Goal: Transaction & Acquisition: Purchase product/service

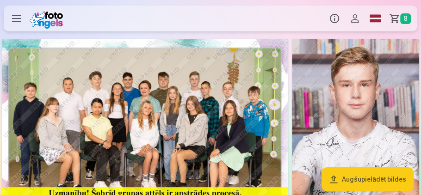
scroll to position [79, 0]
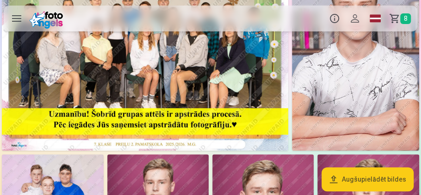
click at [396, 15] on link "Grozs 8" at bounding box center [401, 19] width 32 height 26
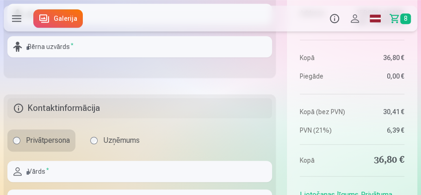
scroll to position [132, 0]
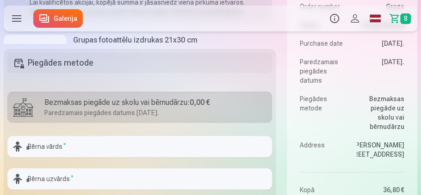
click at [404, 17] on span "8" at bounding box center [405, 18] width 11 height 11
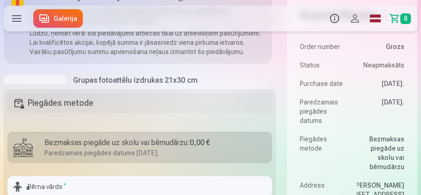
scroll to position [79, 0]
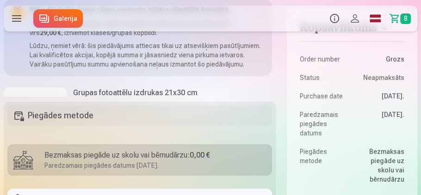
click at [392, 58] on dd "Grozs" at bounding box center [380, 59] width 48 height 9
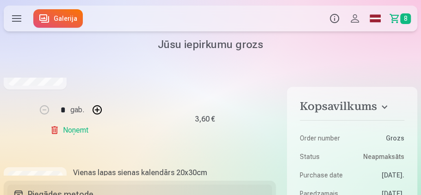
scroll to position [851, 0]
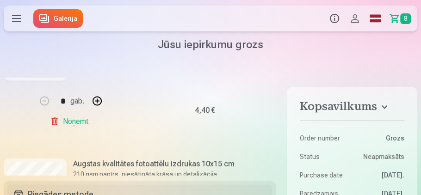
click at [69, 17] on link "Galerija" at bounding box center [57, 18] width 49 height 18
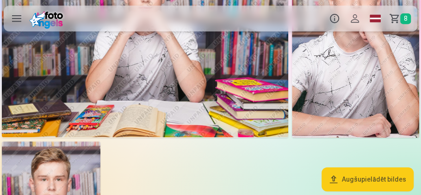
scroll to position [1584, 0]
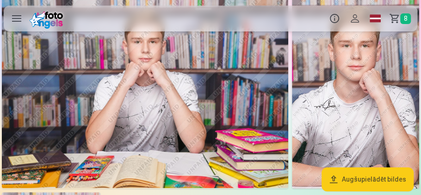
click at [341, 70] on img at bounding box center [355, 93] width 127 height 191
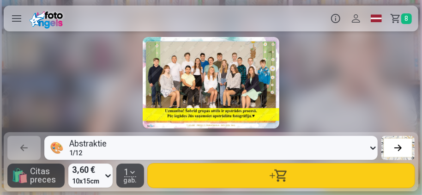
scroll to position [0, 7183]
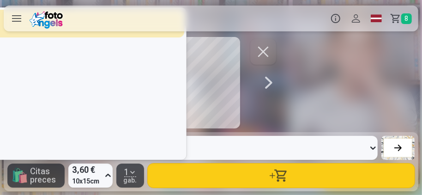
click at [110, 176] on icon at bounding box center [108, 175] width 9 height 15
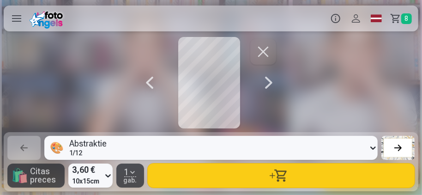
click at [109, 174] on icon at bounding box center [108, 175] width 9 height 15
click at [294, 82] on div at bounding box center [209, 83] width 422 height 92
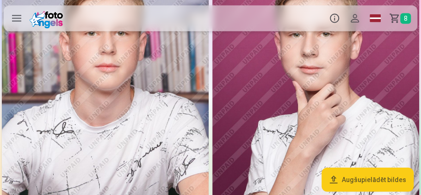
scroll to position [898, 0]
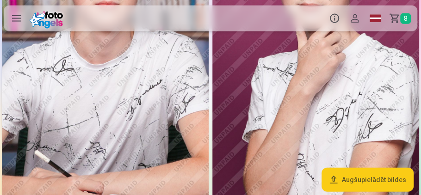
click at [287, 52] on img at bounding box center [315, 50] width 207 height 310
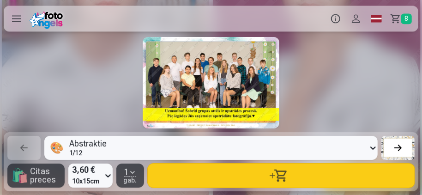
scroll to position [0, 5071]
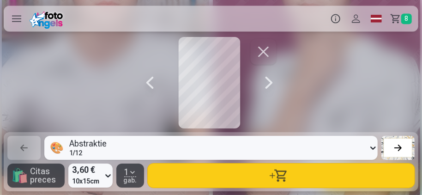
click at [14, 17] on label at bounding box center [17, 19] width 26 height 26
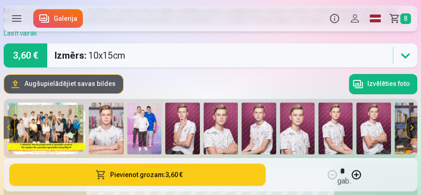
scroll to position [53, 0]
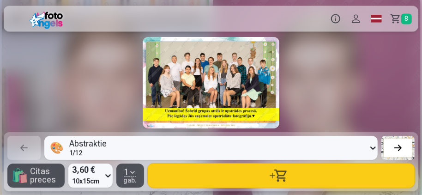
scroll to position [0, 5071]
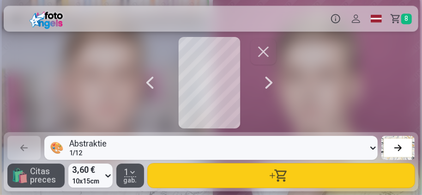
scroll to position [901, 0]
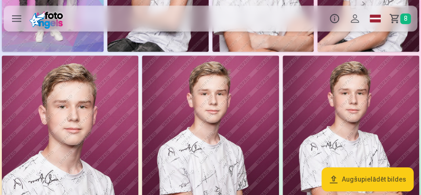
scroll to position [449, 0]
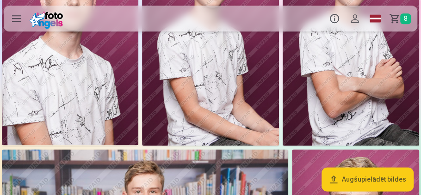
click at [362, 179] on button "Augšupielādēt bildes" at bounding box center [367, 179] width 92 height 24
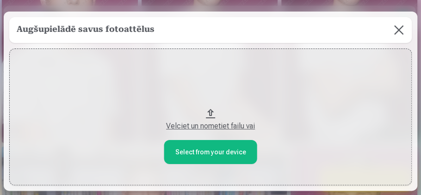
scroll to position [450, 0]
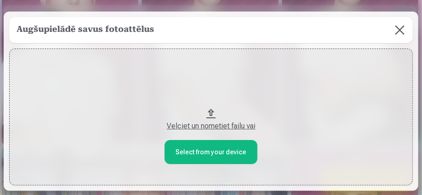
click at [397, 28] on button at bounding box center [400, 30] width 26 height 26
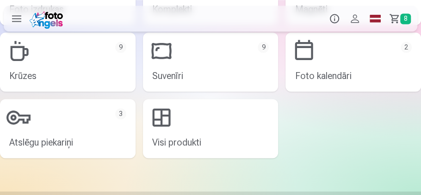
scroll to position [2035, 0]
click at [53, 135] on link "Atslēgu piekariņi 3" at bounding box center [67, 127] width 135 height 59
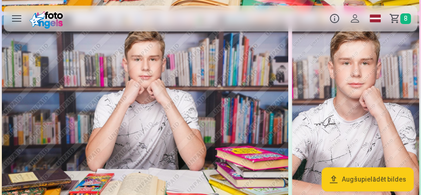
scroll to position [1558, 0]
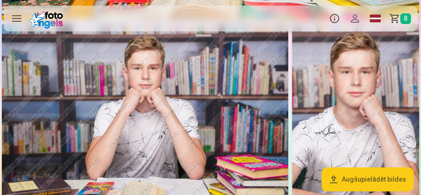
click at [348, 100] on img at bounding box center [355, 119] width 127 height 191
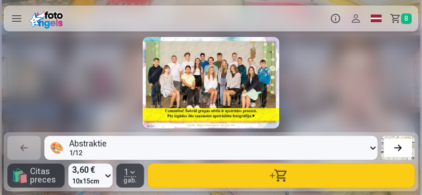
scroll to position [0, 7183]
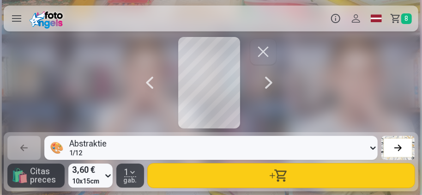
click at [397, 150] on div at bounding box center [398, 147] width 13 height 13
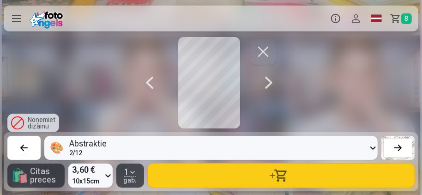
click at [348, 108] on div at bounding box center [209, 83] width 422 height 92
click at [29, 149] on div at bounding box center [24, 147] width 13 height 13
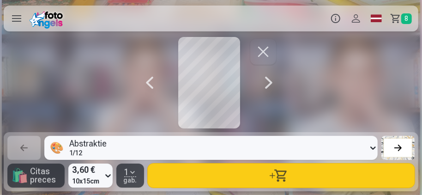
click at [235, 104] on div at bounding box center [209, 83] width 137 height 92
click at [208, 93] on div at bounding box center [209, 83] width 137 height 92
click at [208, 92] on div at bounding box center [209, 83] width 137 height 92
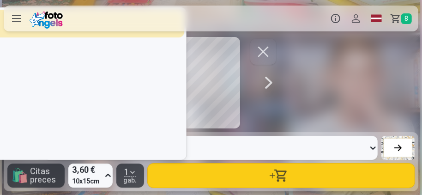
click at [108, 176] on icon at bounding box center [108, 175] width 9 height 15
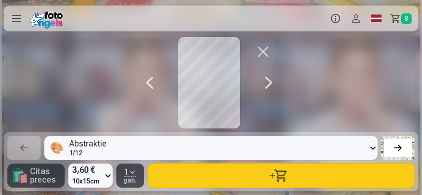
click at [108, 175] on icon at bounding box center [108, 175] width 9 height 15
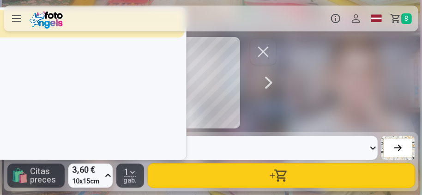
click at [108, 175] on icon at bounding box center [108, 175] width 9 height 15
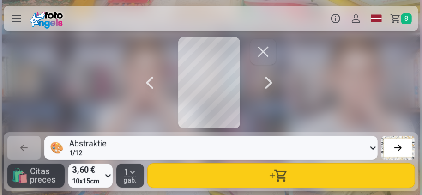
click at [208, 92] on div at bounding box center [209, 83] width 137 height 92
click at [86, 169] on span "3,60 €" at bounding box center [85, 170] width 27 height 13
click at [353, 47] on div at bounding box center [209, 83] width 422 height 92
click at [132, 171] on span "button" at bounding box center [132, 172] width 7 height 7
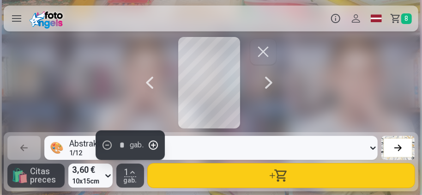
click at [133, 169] on span "button" at bounding box center [132, 172] width 7 height 7
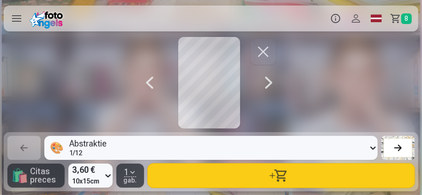
click at [132, 105] on div at bounding box center [209, 83] width 422 height 92
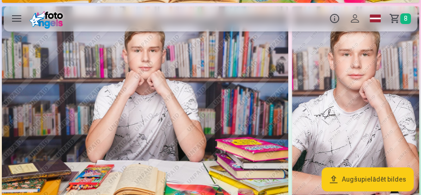
scroll to position [1584, 0]
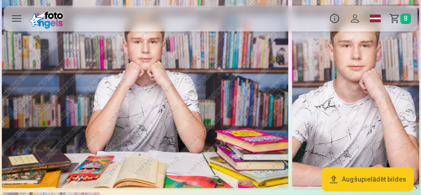
click at [309, 91] on img at bounding box center [355, 93] width 127 height 191
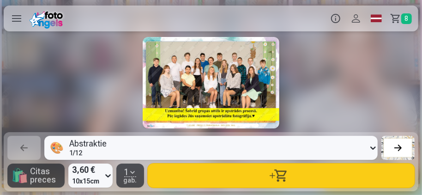
scroll to position [0, 7183]
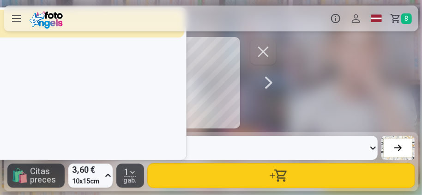
click at [98, 178] on span "10x15cm" at bounding box center [85, 181] width 27 height 9
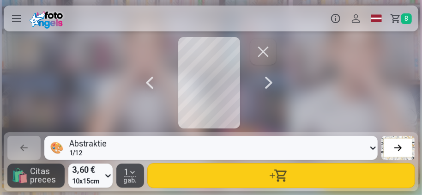
click at [107, 174] on icon at bounding box center [108, 175] width 9 height 15
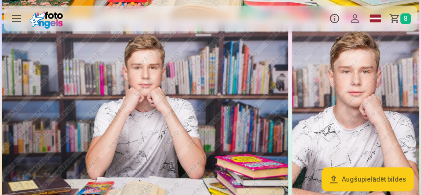
scroll to position [1558, 0]
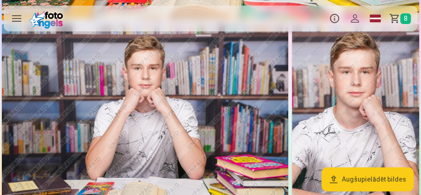
click at [349, 100] on img at bounding box center [355, 119] width 127 height 191
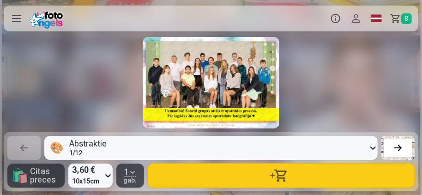
scroll to position [0, 7183]
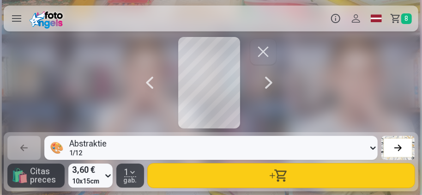
click at [109, 176] on icon at bounding box center [108, 175] width 9 height 15
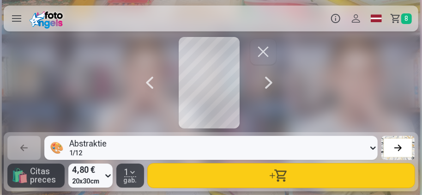
click at [97, 130] on div at bounding box center [211, 97] width 422 height 195
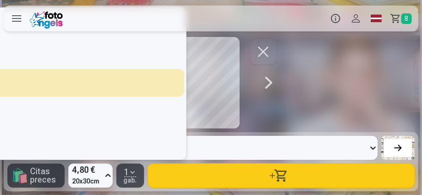
click at [109, 174] on icon at bounding box center [108, 175] width 9 height 15
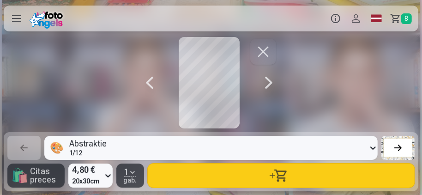
click at [109, 174] on icon at bounding box center [108, 175] width 9 height 15
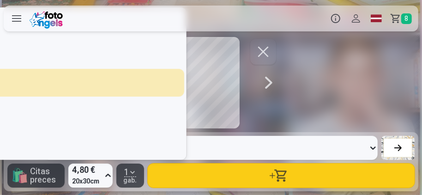
click at [109, 174] on icon at bounding box center [108, 175] width 9 height 15
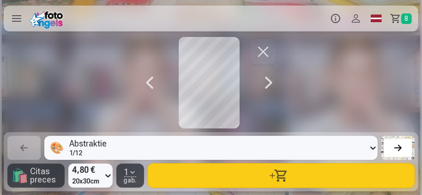
click at [109, 174] on icon at bounding box center [108, 175] width 9 height 15
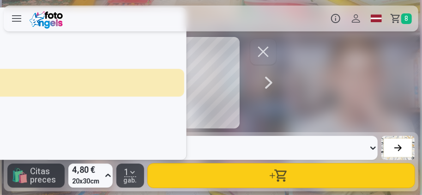
click at [109, 174] on icon at bounding box center [108, 175] width 9 height 15
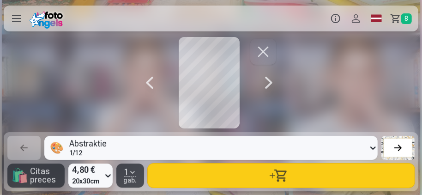
click at [109, 174] on icon at bounding box center [108, 175] width 9 height 15
click at [112, 91] on div at bounding box center [209, 83] width 422 height 92
click at [119, 81] on div at bounding box center [209, 83] width 422 height 92
click at [192, 72] on div at bounding box center [209, 83] width 137 height 92
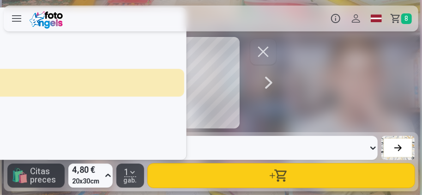
click at [107, 175] on icon at bounding box center [108, 175] width 6 height 3
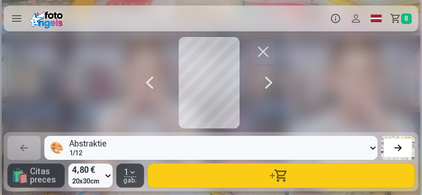
click at [145, 177] on div "🎨 Abstraktie 1 / 12 4,80 € 20x30cm 1 gab. 🛍 Citas preces" at bounding box center [211, 161] width 415 height 59
click at [83, 160] on div "🎨 Abstraktie 1 / 12 4,80 € 20x30cm 1 gab. 🛍 Citas preces" at bounding box center [211, 161] width 415 height 59
click at [84, 180] on span "20x30cm" at bounding box center [85, 181] width 27 height 9
click at [84, 178] on span "20x30cm" at bounding box center [85, 181] width 27 height 9
click at [86, 170] on span "4,80 €" at bounding box center [85, 170] width 27 height 13
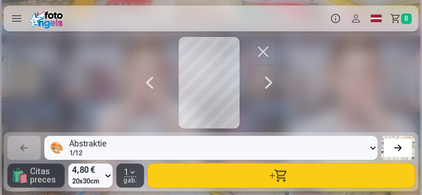
drag, startPoint x: 345, startPoint y: 36, endPoint x: 315, endPoint y: 43, distance: 31.5
click at [345, 35] on div at bounding box center [211, 97] width 422 height 195
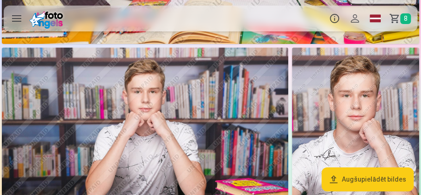
scroll to position [1584, 0]
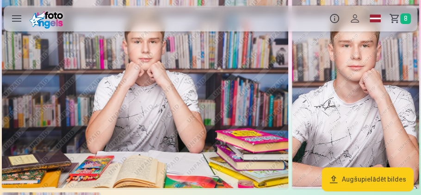
click at [329, 61] on img at bounding box center [355, 93] width 127 height 191
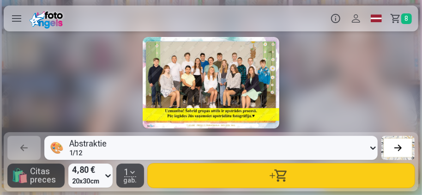
scroll to position [0, 7183]
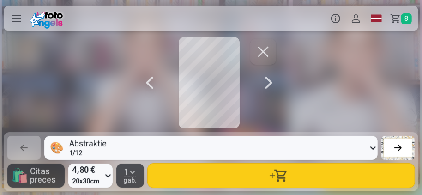
click at [106, 175] on icon at bounding box center [108, 175] width 6 height 3
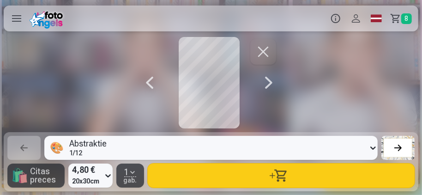
click at [60, 88] on div at bounding box center [209, 83] width 422 height 92
click at [60, 87] on div at bounding box center [209, 83] width 422 height 92
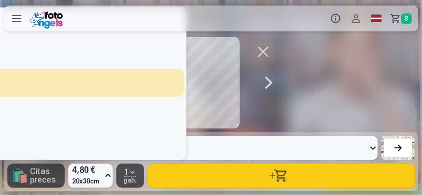
click at [108, 176] on icon at bounding box center [108, 175] width 9 height 15
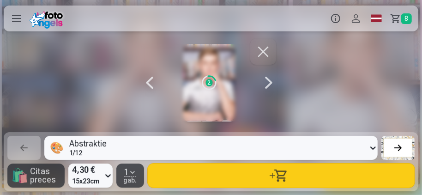
drag, startPoint x: 88, startPoint y: 80, endPoint x: 84, endPoint y: 92, distance: 12.6
click at [87, 86] on div "Loading... 2" at bounding box center [209, 83] width 422 height 92
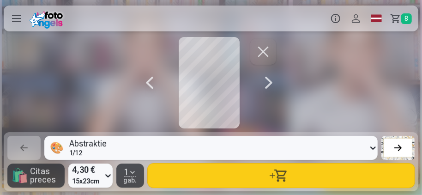
click at [82, 98] on div at bounding box center [209, 83] width 422 height 92
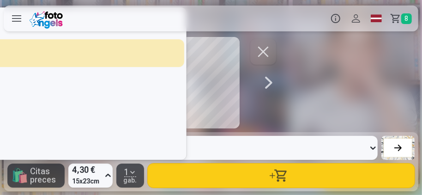
click at [108, 175] on icon at bounding box center [108, 175] width 9 height 15
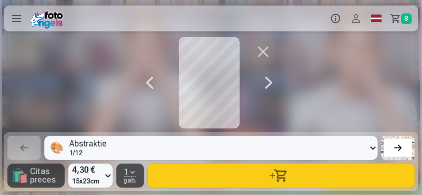
click at [87, 58] on div at bounding box center [209, 83] width 422 height 92
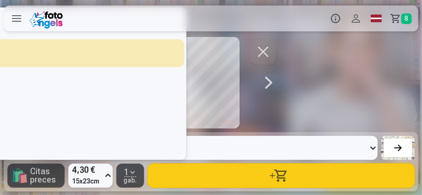
click at [109, 174] on icon at bounding box center [108, 175] width 9 height 15
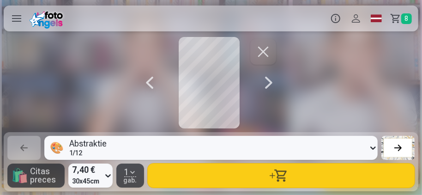
click at [109, 176] on icon at bounding box center [108, 175] width 6 height 3
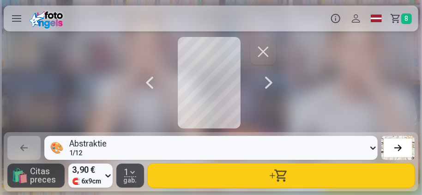
click at [107, 176] on icon at bounding box center [108, 175] width 9 height 15
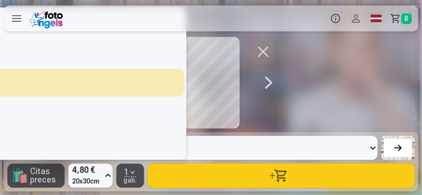
click at [105, 177] on icon at bounding box center [108, 175] width 9 height 15
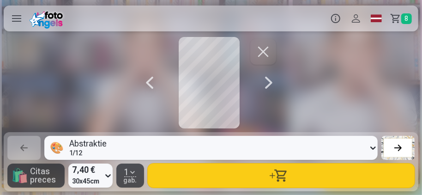
click at [107, 177] on icon at bounding box center [108, 175] width 9 height 15
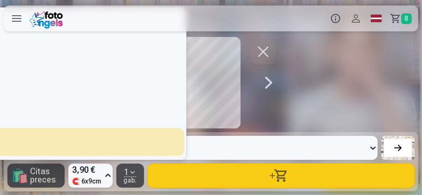
click at [108, 176] on icon at bounding box center [108, 175] width 9 height 15
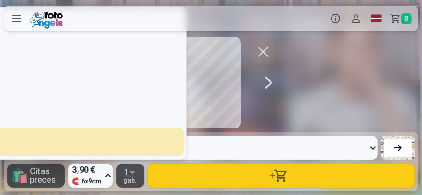
click at [108, 176] on icon at bounding box center [108, 175] width 9 height 15
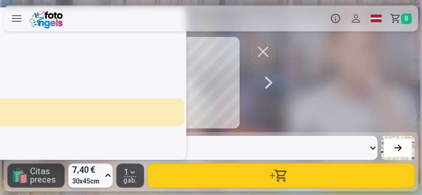
click at [108, 176] on icon at bounding box center [108, 175] width 9 height 15
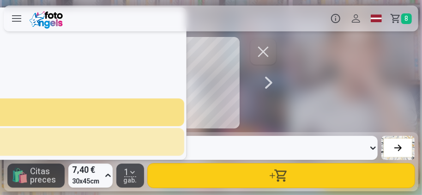
click at [108, 173] on icon at bounding box center [108, 175] width 9 height 15
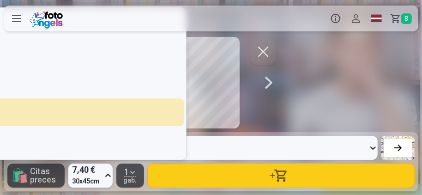
click at [109, 174] on icon at bounding box center [108, 175] width 9 height 15
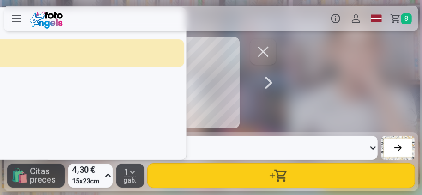
click at [109, 176] on icon at bounding box center [108, 175] width 6 height 3
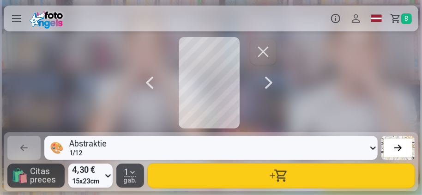
click at [107, 174] on icon at bounding box center [108, 175] width 9 height 15
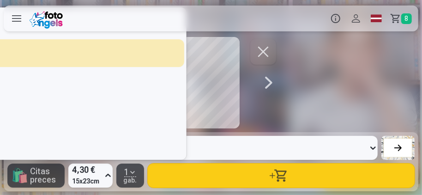
click at [110, 174] on icon at bounding box center [108, 175] width 9 height 15
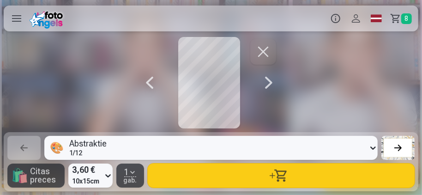
click at [108, 177] on icon at bounding box center [108, 175] width 9 height 15
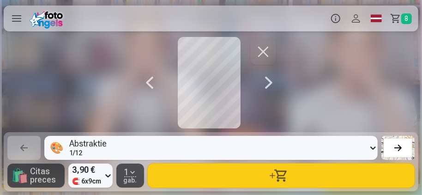
click at [108, 174] on icon at bounding box center [108, 175] width 9 height 15
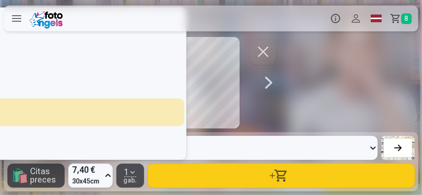
click at [106, 175] on icon at bounding box center [108, 175] width 6 height 3
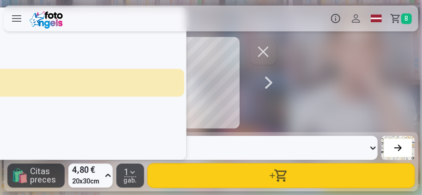
click at [110, 174] on icon at bounding box center [108, 175] width 9 height 15
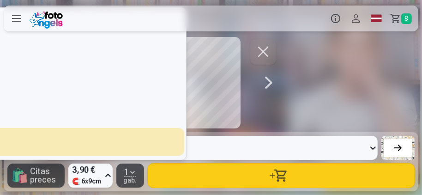
click at [111, 176] on div "option 390|||MAGNĒTS 🧲 6x9cm, selected. 5 results available. Use Up and Down to…" at bounding box center [90, 176] width 44 height 24
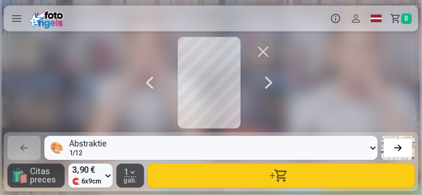
click at [110, 176] on icon at bounding box center [108, 175] width 9 height 15
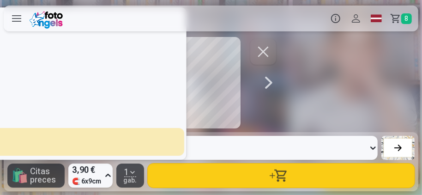
click at [107, 175] on icon at bounding box center [108, 175] width 9 height 15
click at [111, 175] on icon at bounding box center [108, 175] width 9 height 15
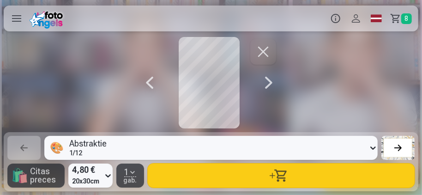
click at [275, 177] on button "button" at bounding box center [281, 176] width 267 height 24
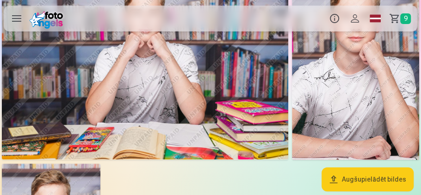
scroll to position [1690, 0]
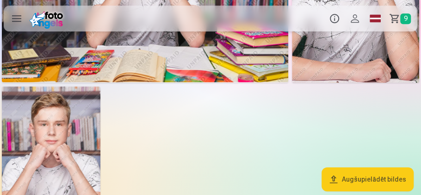
click at [71, 151] on img at bounding box center [51, 160] width 98 height 148
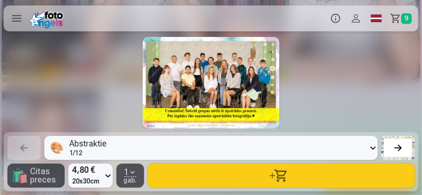
scroll to position [0, 7606]
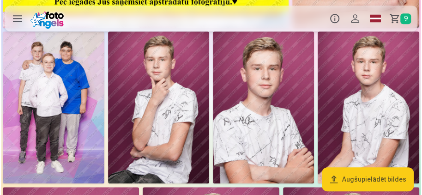
scroll to position [211, 0]
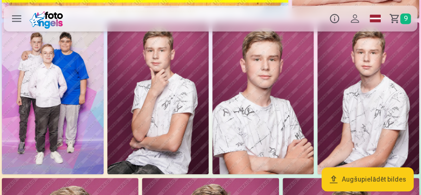
click at [242, 98] on img at bounding box center [262, 98] width 101 height 152
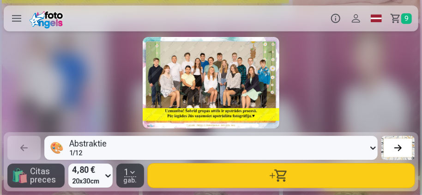
scroll to position [0, 1690]
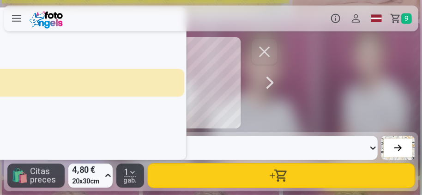
click at [107, 175] on icon at bounding box center [108, 175] width 9 height 15
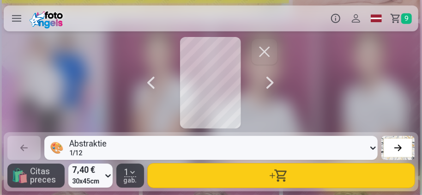
click at [150, 81] on div at bounding box center [151, 83] width 18 height 92
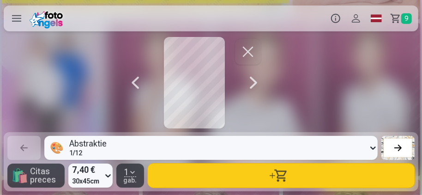
scroll to position [0, 1267]
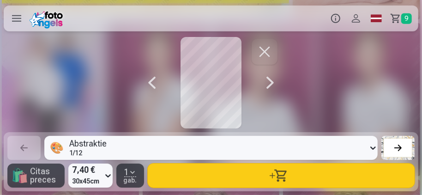
click at [273, 84] on div at bounding box center [270, 83] width 18 height 92
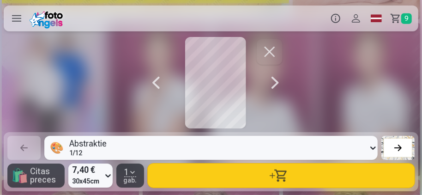
scroll to position [0, 1690]
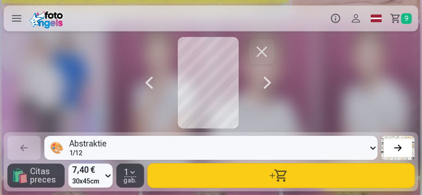
scroll to position [0, 1267]
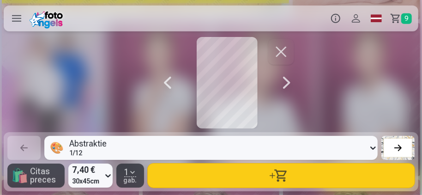
scroll to position [0, 1690]
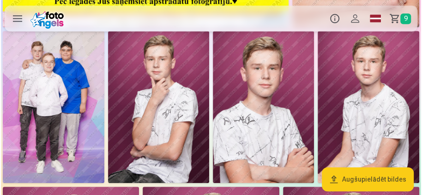
scroll to position [211, 0]
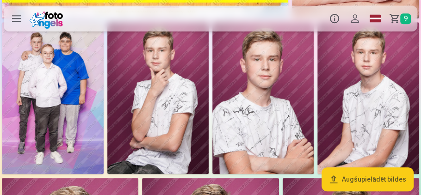
click at [252, 90] on img at bounding box center [262, 98] width 101 height 152
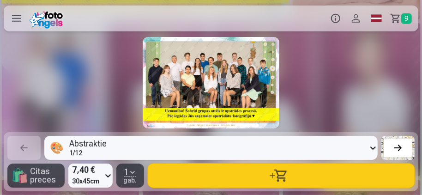
scroll to position [0, 1690]
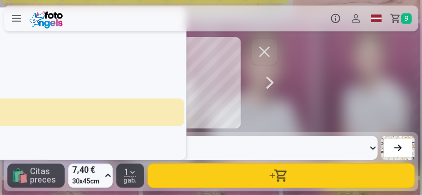
click at [108, 176] on icon at bounding box center [108, 175] width 9 height 15
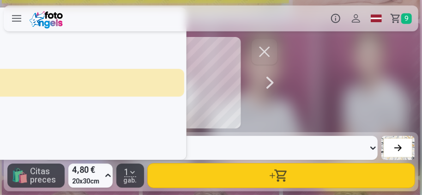
click at [109, 175] on icon at bounding box center [108, 175] width 9 height 15
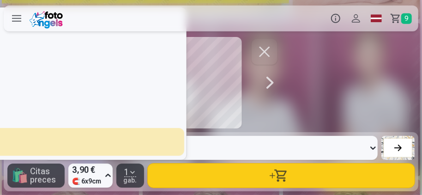
click at [109, 175] on icon at bounding box center [108, 175] width 9 height 15
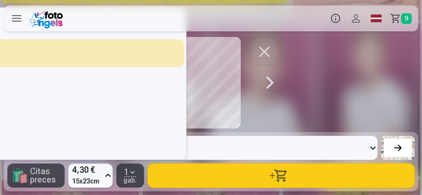
click at [109, 176] on icon at bounding box center [108, 175] width 6 height 3
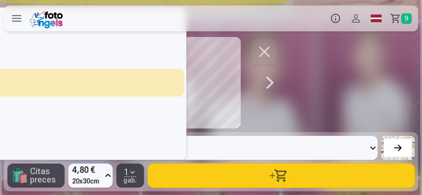
click at [110, 175] on icon at bounding box center [108, 175] width 9 height 15
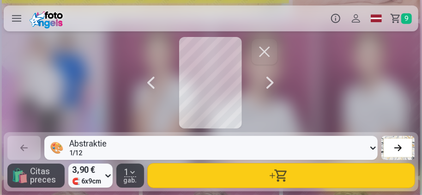
click at [109, 174] on icon at bounding box center [108, 175] width 9 height 15
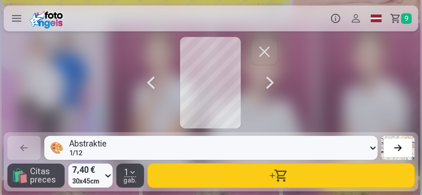
click at [108, 176] on icon at bounding box center [108, 175] width 9 height 15
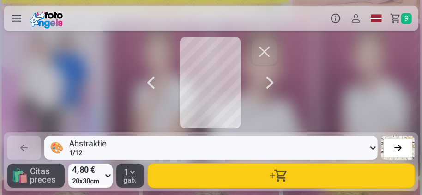
click at [109, 177] on icon at bounding box center [108, 175] width 9 height 15
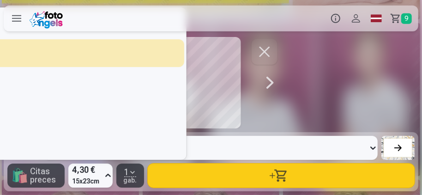
click at [107, 175] on icon at bounding box center [108, 175] width 9 height 15
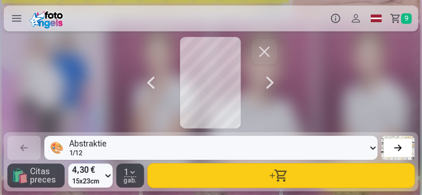
click at [109, 175] on icon at bounding box center [108, 175] width 9 height 15
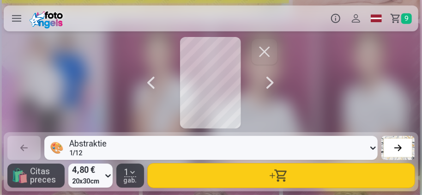
click at [109, 176] on icon at bounding box center [108, 175] width 6 height 3
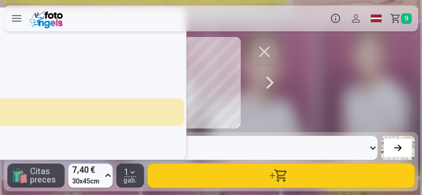
click at [109, 174] on icon at bounding box center [108, 175] width 9 height 15
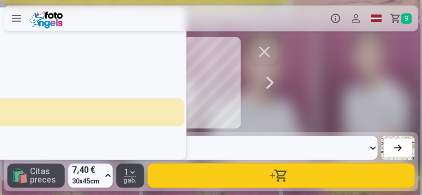
click at [109, 177] on icon at bounding box center [108, 175] width 9 height 15
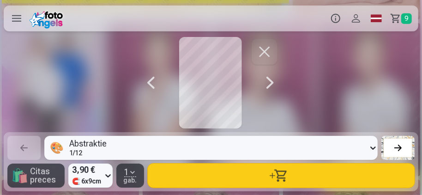
click at [109, 177] on icon at bounding box center [108, 175] width 9 height 15
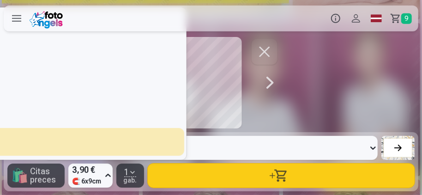
click at [108, 176] on icon at bounding box center [108, 175] width 9 height 15
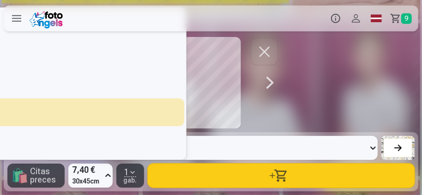
click at [107, 175] on icon at bounding box center [108, 175] width 9 height 15
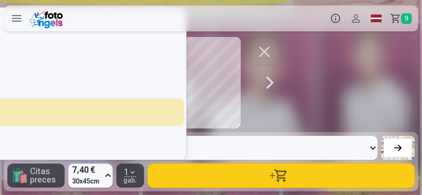
click at [109, 175] on icon at bounding box center [108, 175] width 9 height 15
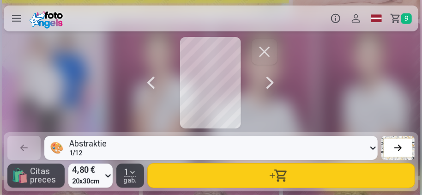
click at [97, 90] on div at bounding box center [211, 83] width 422 height 92
click at [108, 96] on div at bounding box center [211, 83] width 422 height 92
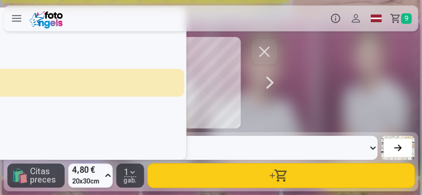
click at [108, 176] on icon at bounding box center [108, 175] width 6 height 3
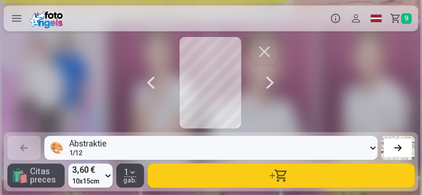
click at [277, 180] on button "button" at bounding box center [281, 176] width 267 height 24
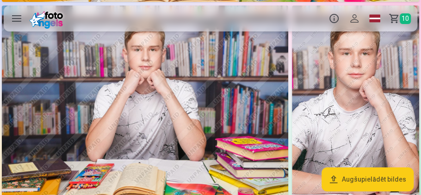
scroll to position [1584, 0]
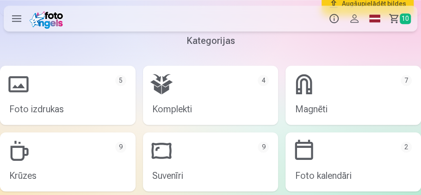
scroll to position [1928, 0]
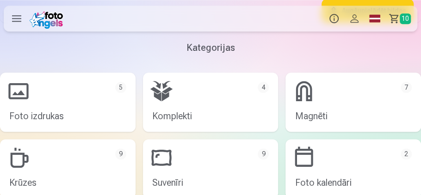
click at [297, 97] on link "Magnēti 7" at bounding box center [352, 102] width 135 height 59
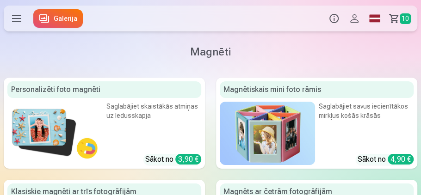
click at [56, 121] on img at bounding box center [54, 133] width 95 height 63
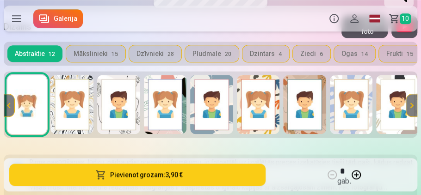
scroll to position [396, 0]
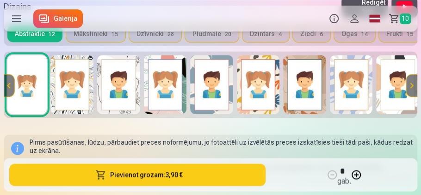
click at [409, 84] on button at bounding box center [411, 85] width 11 height 22
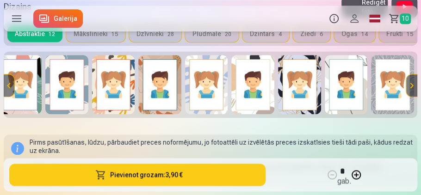
scroll to position [0, 145]
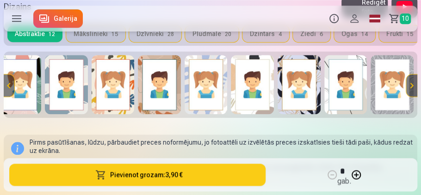
click at [409, 84] on button at bounding box center [411, 85] width 11 height 22
click at [408, 84] on button at bounding box center [411, 85] width 11 height 22
click at [296, 72] on img at bounding box center [298, 84] width 43 height 59
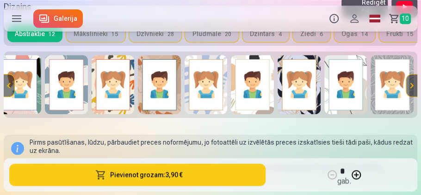
scroll to position [391, 0]
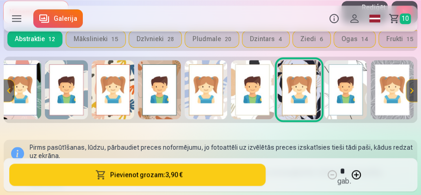
click at [300, 102] on img at bounding box center [298, 89] width 43 height 59
click at [298, 92] on img at bounding box center [298, 89] width 43 height 59
click at [62, 20] on link "Galerija" at bounding box center [57, 18] width 49 height 18
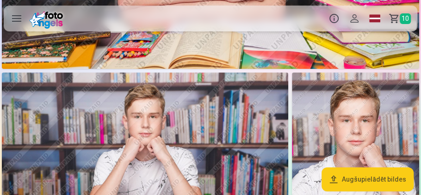
scroll to position [1558, 0]
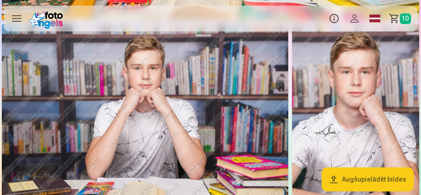
click at [96, 99] on img at bounding box center [145, 119] width 286 height 190
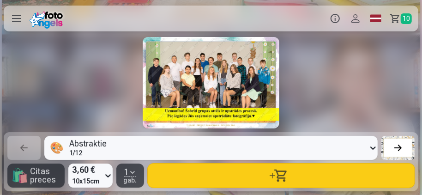
scroll to position [0, 6761]
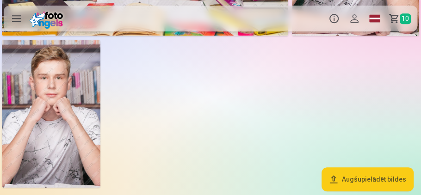
scroll to position [1769, 0]
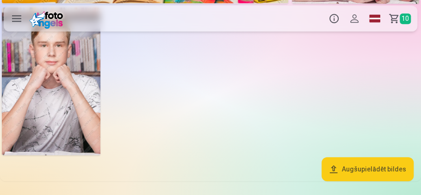
click at [367, 173] on button "Augšupielādēt bildes" at bounding box center [367, 169] width 92 height 24
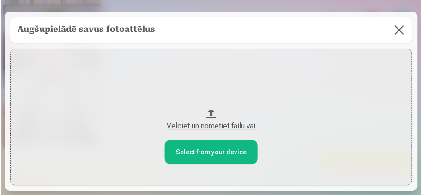
scroll to position [1777, 0]
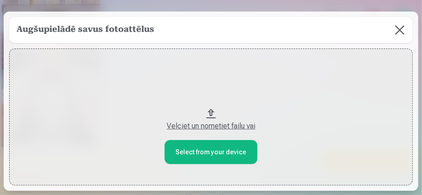
click at [398, 29] on button at bounding box center [400, 30] width 26 height 26
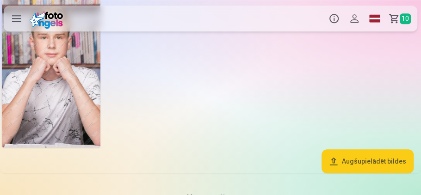
click at [73, 102] on img at bounding box center [51, 74] width 98 height 148
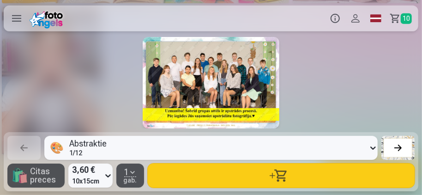
scroll to position [0, 7606]
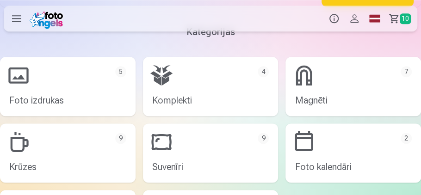
scroll to position [1954, 0]
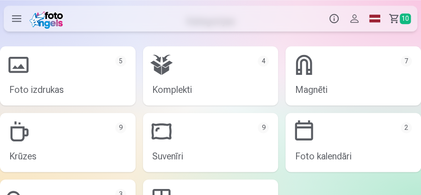
click at [311, 69] on link "Magnēti 7" at bounding box center [352, 75] width 135 height 59
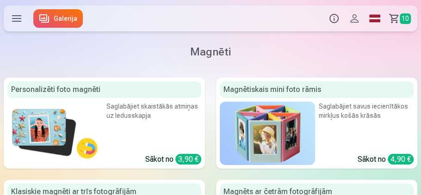
click at [272, 149] on img at bounding box center [267, 133] width 95 height 63
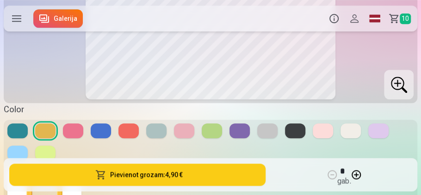
scroll to position [264, 0]
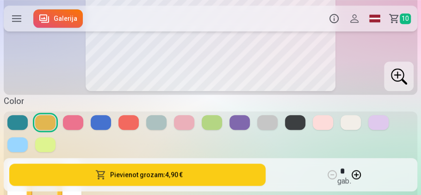
click at [107, 122] on button at bounding box center [101, 122] width 20 height 15
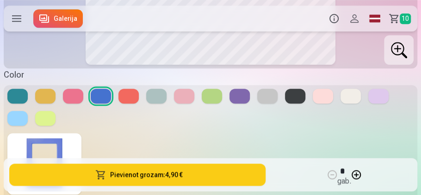
scroll to position [290, 0]
click at [233, 96] on button at bounding box center [239, 96] width 20 height 15
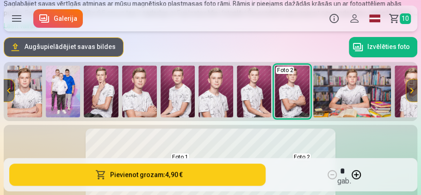
scroll to position [53, 0]
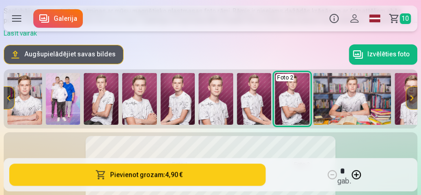
click at [410, 98] on button at bounding box center [411, 98] width 11 height 22
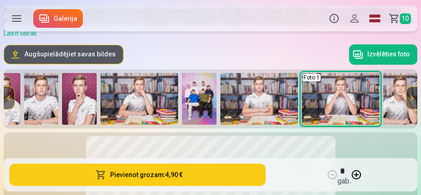
scroll to position [0, 413]
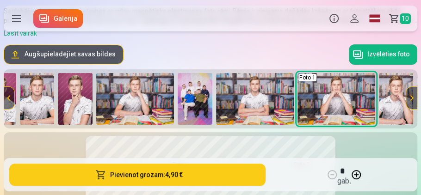
click at [71, 105] on img at bounding box center [75, 99] width 35 height 52
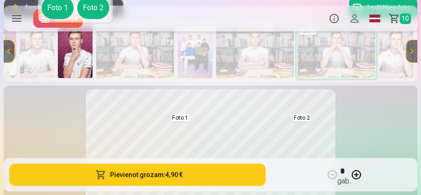
scroll to position [79, 0]
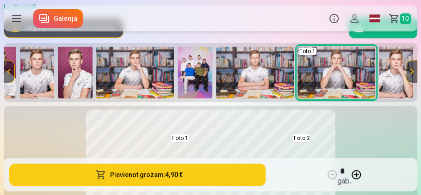
click at [275, 116] on body "Produkti Info Profils Foto izdrukas 5 Komplekti 4 Magnēti 7 Krūzes 9 Suvenīri 9…" at bounding box center [210, 18] width 421 height 195
click at [411, 73] on button at bounding box center [411, 72] width 11 height 22
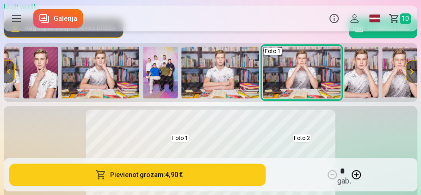
scroll to position [0, 451]
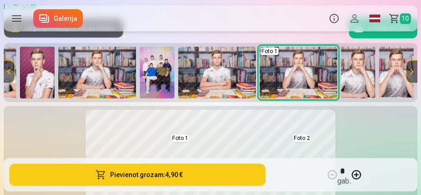
click at [411, 73] on button at bounding box center [411, 72] width 11 height 22
click at [412, 69] on button at bounding box center [411, 72] width 11 height 22
click at [7, 71] on button at bounding box center [8, 72] width 11 height 22
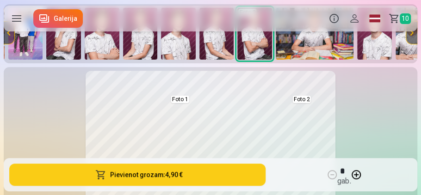
scroll to position [105, 0]
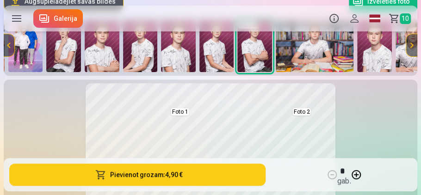
click at [56, 60] on img at bounding box center [63, 46] width 35 height 52
click at [57, 45] on img at bounding box center [63, 46] width 35 height 52
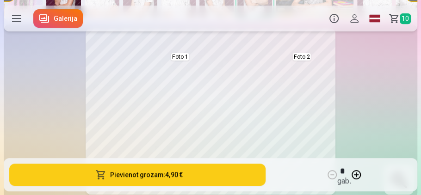
scroll to position [158, 0]
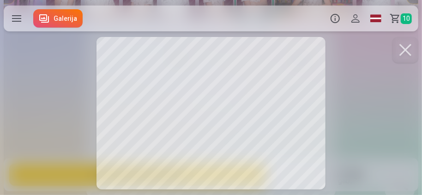
click at [212, 123] on div at bounding box center [211, 97] width 422 height 195
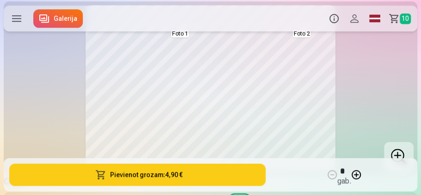
scroll to position [264, 0]
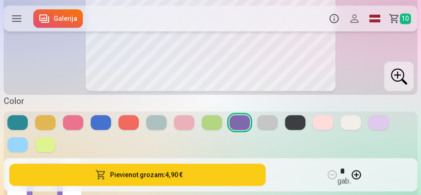
click at [378, 126] on button at bounding box center [378, 122] width 20 height 15
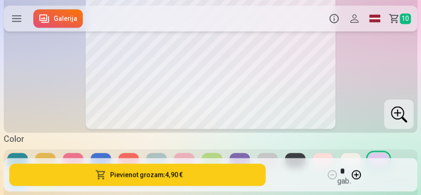
scroll to position [238, 0]
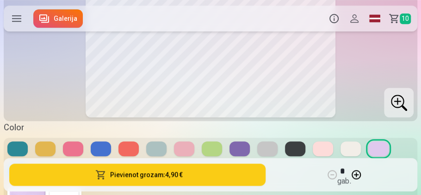
click at [15, 153] on button at bounding box center [17, 148] width 20 height 15
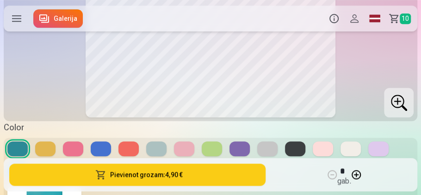
click at [42, 151] on button at bounding box center [45, 148] width 20 height 15
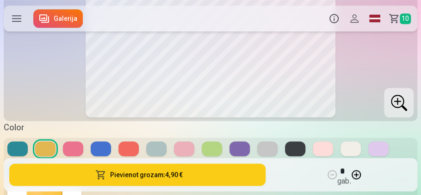
click at [69, 154] on button at bounding box center [73, 148] width 20 height 15
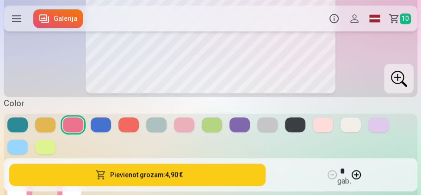
scroll to position [264, 0]
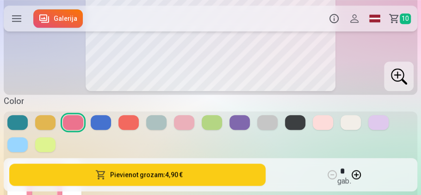
click at [153, 125] on button at bounding box center [156, 122] width 20 height 15
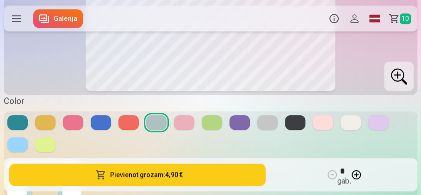
click at [208, 122] on button at bounding box center [212, 122] width 20 height 15
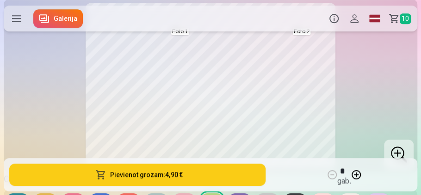
scroll to position [185, 0]
click at [391, 153] on div at bounding box center [399, 156] width 30 height 30
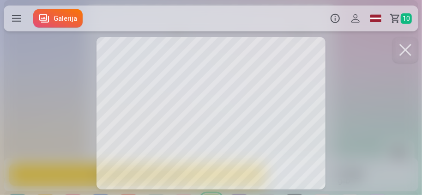
click at [274, 135] on div at bounding box center [211, 97] width 422 height 195
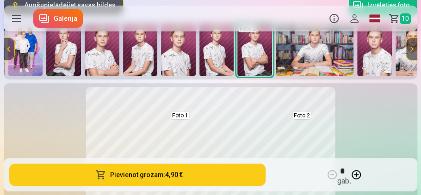
scroll to position [26, 0]
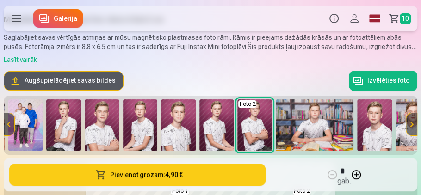
click at [57, 134] on img at bounding box center [63, 125] width 35 height 52
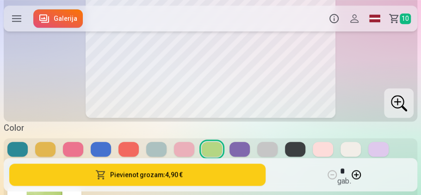
scroll to position [238, 0]
click at [233, 148] on button at bounding box center [239, 148] width 20 height 15
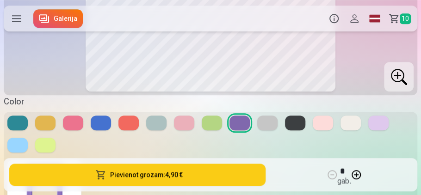
scroll to position [264, 0]
click at [209, 134] on div at bounding box center [210, 133] width 406 height 37
click at [209, 124] on button at bounding box center [212, 122] width 20 height 15
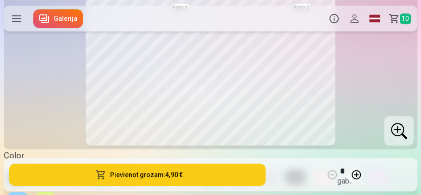
scroll to position [211, 0]
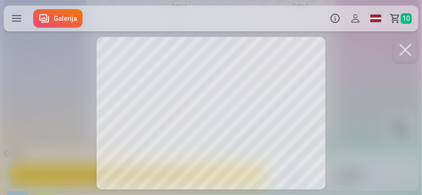
click at [309, 178] on div at bounding box center [211, 97] width 422 height 195
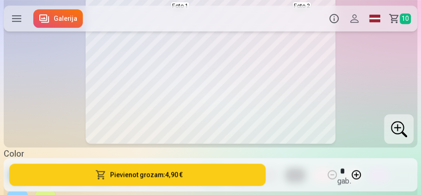
click at [360, 75] on div "Foto 1 Foto 2" at bounding box center [210, 60] width 406 height 166
click at [368, 59] on div "Foto 1 Foto 2" at bounding box center [210, 60] width 406 height 166
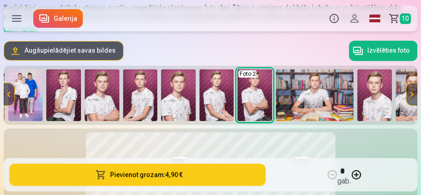
scroll to position [53, 0]
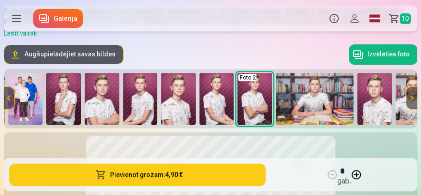
click at [411, 98] on button at bounding box center [411, 98] width 11 height 22
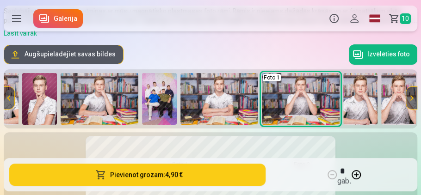
scroll to position [0, 451]
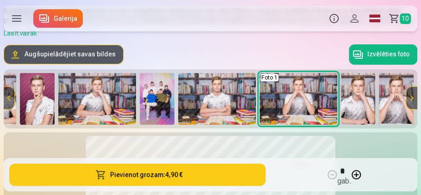
click at [41, 93] on img at bounding box center [37, 99] width 35 height 52
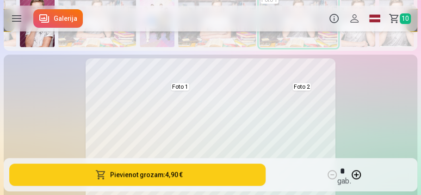
scroll to position [26, 0]
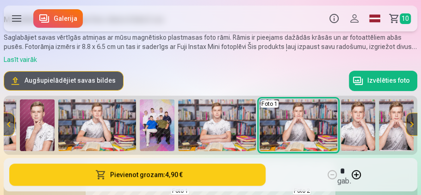
click at [34, 134] on body "Produkti Info Profils Foto izdrukas 5 Komplekti 4 Magnēti 7 Krūzes 9 Suvenīri 9…" at bounding box center [210, 71] width 421 height 195
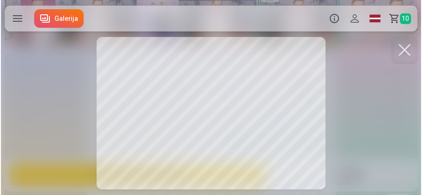
scroll to position [0, 448]
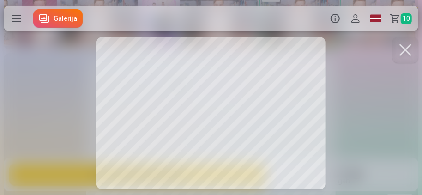
click at [259, 82] on div at bounding box center [211, 97] width 422 height 195
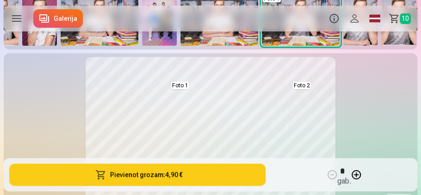
click at [300, 86] on button at bounding box center [270, 135] width 76 height 103
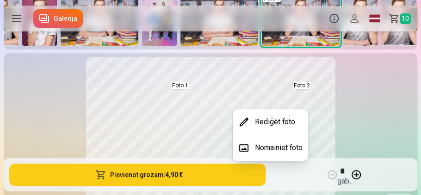
click at [270, 147] on button "Nomainiet foto" at bounding box center [269, 148] width 75 height 26
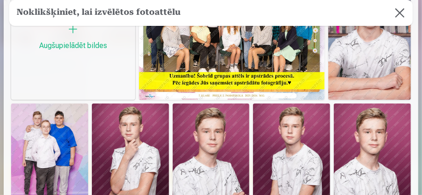
scroll to position [72, 0]
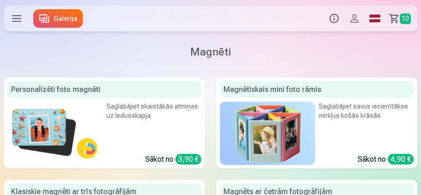
click at [281, 117] on img at bounding box center [267, 133] width 95 height 63
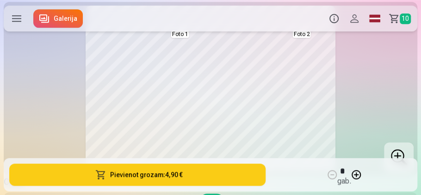
scroll to position [185, 0]
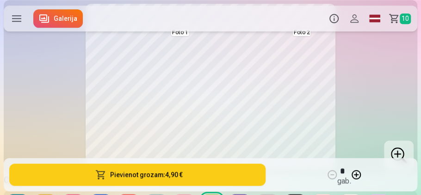
click at [295, 32] on div "Produkti Info Profils Foto izdrukas 5 Komplekti 4 Magnēti 7 Krūzes 9 Suvenīri 9…" at bounding box center [210, 19] width 421 height 30
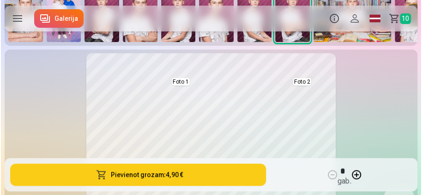
scroll to position [132, 0]
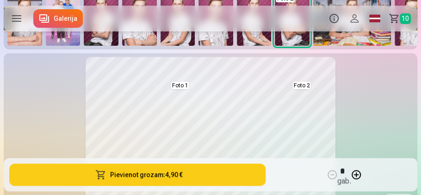
click at [303, 85] on button at bounding box center [270, 135] width 76 height 103
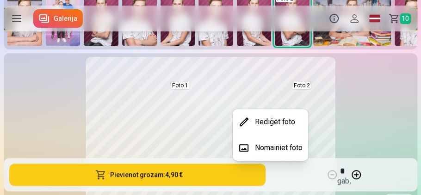
click at [287, 148] on button "Nomainiet foto" at bounding box center [269, 148] width 75 height 26
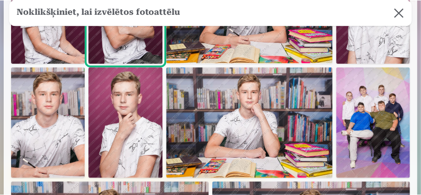
scroll to position [396, 0]
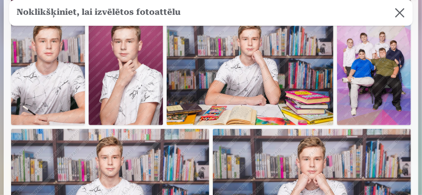
click at [163, 126] on img at bounding box center [126, 69] width 74 height 111
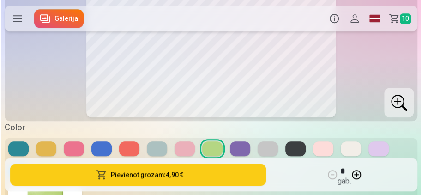
scroll to position [185, 0]
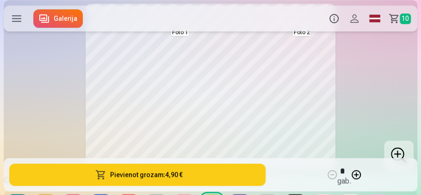
click at [158, 171] on button "Pievienot grozam : 4,90 €" at bounding box center [137, 175] width 256 height 22
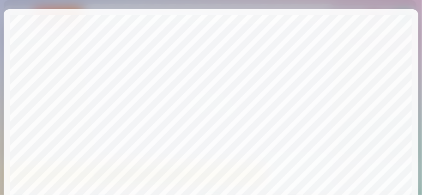
scroll to position [79, 0]
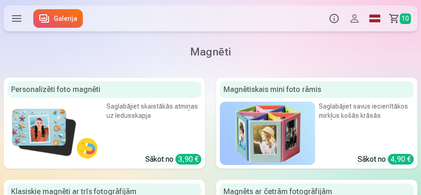
click at [285, 137] on img at bounding box center [267, 133] width 95 height 63
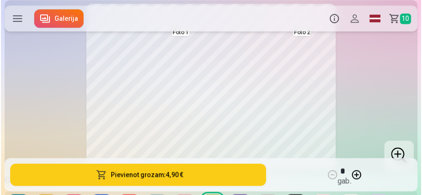
scroll to position [158, 0]
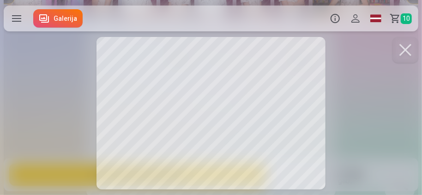
click at [300, 55] on div at bounding box center [211, 97] width 422 height 195
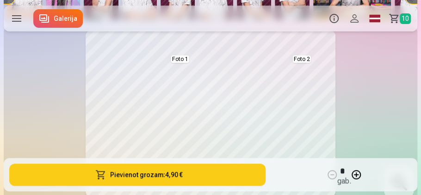
click at [304, 59] on button at bounding box center [270, 108] width 76 height 103
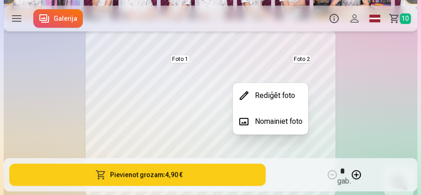
click at [285, 94] on button "Rediģēt foto" at bounding box center [269, 96] width 75 height 26
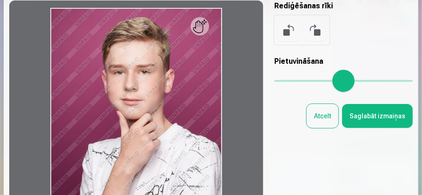
scroll to position [79, 0]
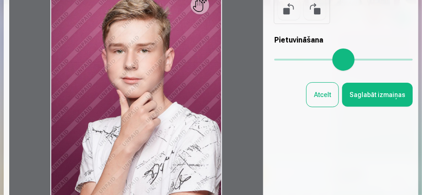
drag, startPoint x: 289, startPoint y: 55, endPoint x: 278, endPoint y: 60, distance: 12.6
click at [278, 60] on input "range" at bounding box center [344, 60] width 139 height 2
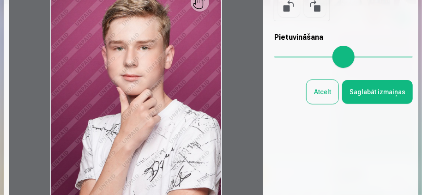
scroll to position [84, 0]
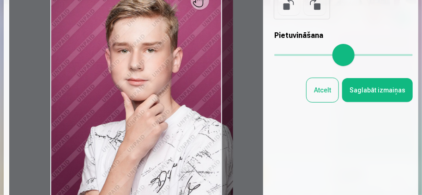
type input "*"
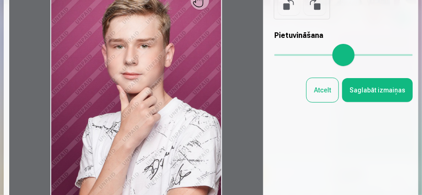
drag, startPoint x: 293, startPoint y: 54, endPoint x: 284, endPoint y: 36, distance: 20.5
click at [284, 54] on input "range" at bounding box center [344, 55] width 139 height 2
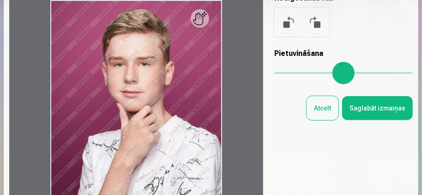
scroll to position [57, 0]
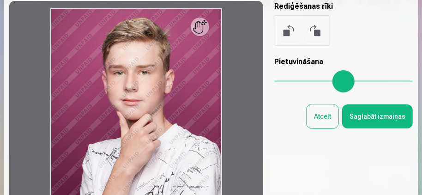
click at [285, 36] on button at bounding box center [289, 30] width 22 height 22
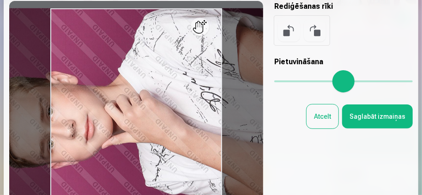
click at [284, 36] on button at bounding box center [289, 30] width 22 height 22
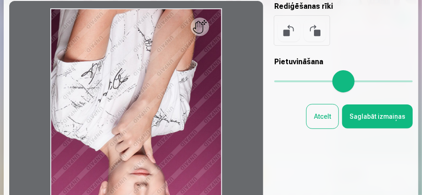
click at [284, 35] on button at bounding box center [289, 30] width 22 height 22
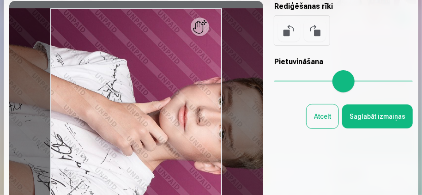
click at [284, 35] on button at bounding box center [289, 30] width 22 height 22
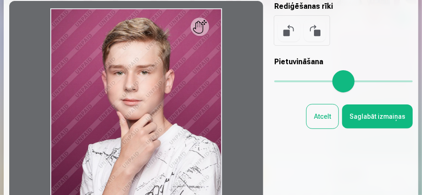
click at [202, 31] on div at bounding box center [136, 123] width 254 height 244
drag, startPoint x: 206, startPoint y: 29, endPoint x: 196, endPoint y: 34, distance: 11.2
click at [196, 35] on div at bounding box center [136, 123] width 254 height 244
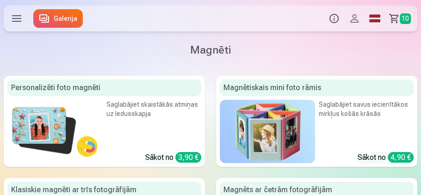
scroll to position [2, 0]
click at [287, 125] on img at bounding box center [267, 131] width 95 height 63
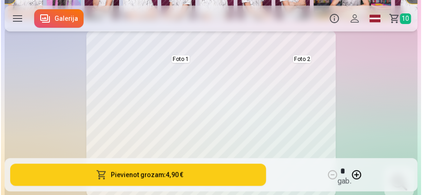
scroll to position [185, 0]
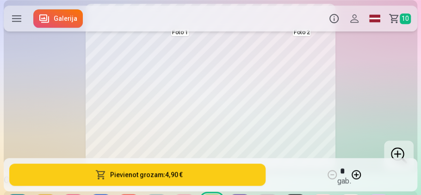
click at [154, 77] on button at bounding box center [148, 82] width 76 height 103
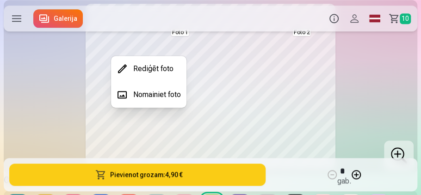
click at [155, 97] on button "Nomainiet foto" at bounding box center [148, 95] width 75 height 26
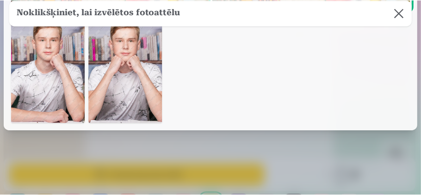
scroll to position [871, 0]
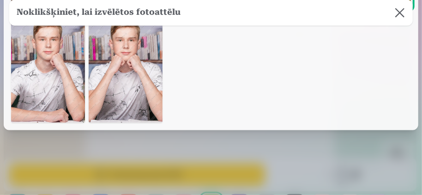
click at [147, 123] on img at bounding box center [126, 67] width 74 height 111
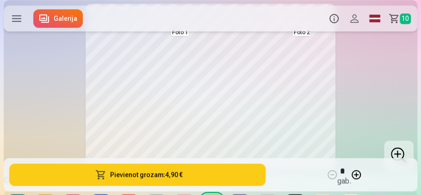
scroll to position [868, 0]
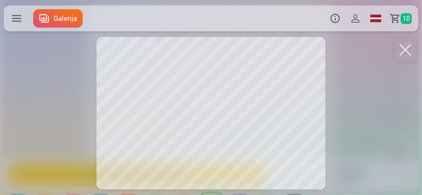
click at [227, 109] on div at bounding box center [211, 97] width 422 height 195
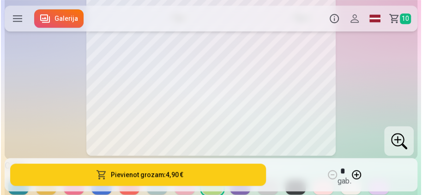
scroll to position [199, 0]
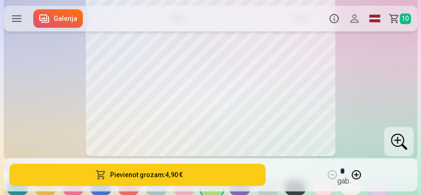
click at [171, 177] on button "Pievienot grozam : 4,90 €" at bounding box center [137, 175] width 256 height 22
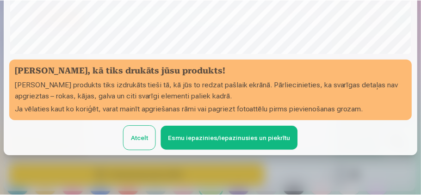
scroll to position [261, 0]
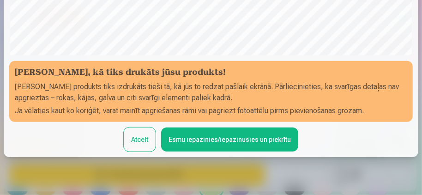
click at [223, 140] on button "Esmu iepazinies/iepazinusies un piekrītu" at bounding box center [229, 140] width 137 height 24
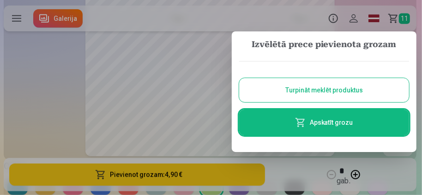
click at [330, 125] on link "Apskatīt grozu" at bounding box center [324, 123] width 170 height 26
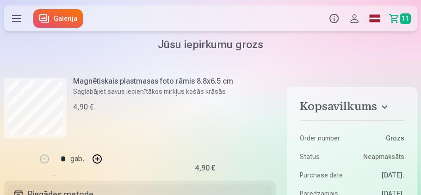
scroll to position [1484, 0]
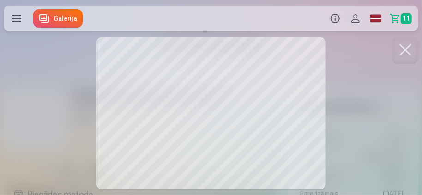
click at [216, 73] on div at bounding box center [211, 97] width 422 height 195
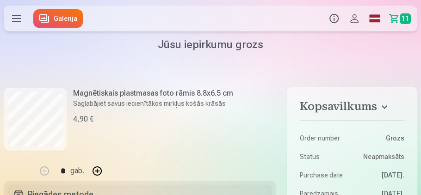
click at [201, 47] on h1 "Jūsu iepirkumu grozs" at bounding box center [210, 44] width 413 height 15
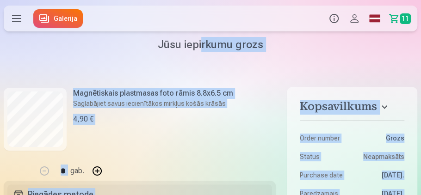
scroll to position [1398, 0]
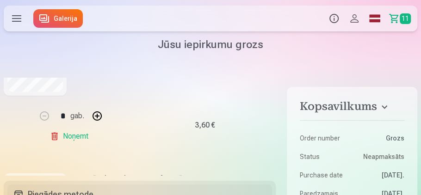
click at [57, 51] on h1 "Jūsu iepirkumu grozs" at bounding box center [210, 44] width 413 height 15
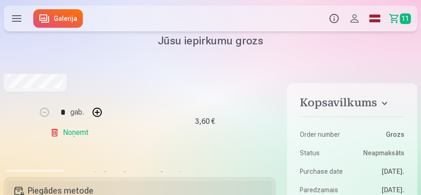
scroll to position [0, 0]
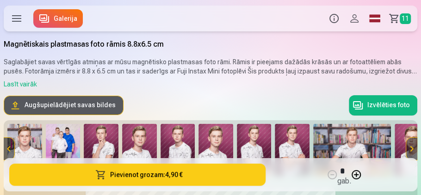
scroll to position [2, 0]
click at [406, 19] on span "11" at bounding box center [404, 18] width 11 height 11
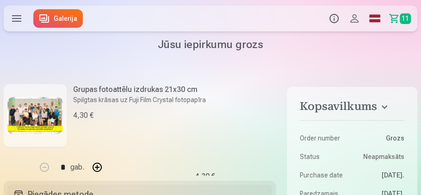
scroll to position [26, 0]
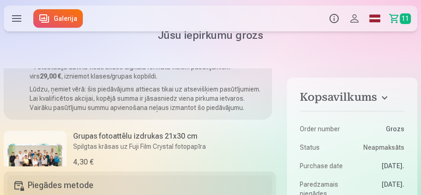
scroll to position [0, 0]
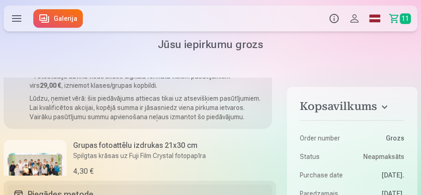
click at [398, 19] on link "Grozs 11" at bounding box center [401, 19] width 32 height 26
click at [402, 20] on span "11" at bounding box center [404, 18] width 11 height 11
click at [406, 19] on span "11" at bounding box center [404, 18] width 11 height 11
click at [395, 17] on link "Grozs 11" at bounding box center [401, 19] width 32 height 26
click at [394, 17] on link "Grozs 11" at bounding box center [401, 19] width 32 height 26
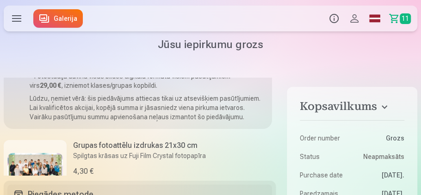
click at [394, 18] on link "Grozs 11" at bounding box center [401, 19] width 32 height 26
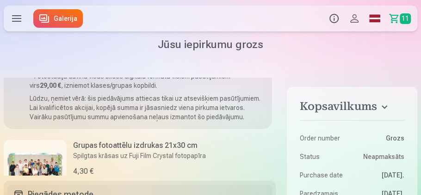
click at [18, 18] on label at bounding box center [17, 19] width 26 height 26
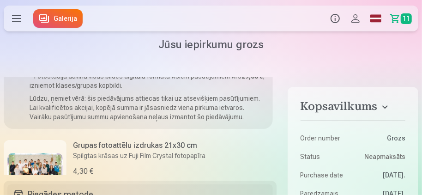
click at [406, 18] on div "Produkti Info Profils Foto izdrukas 5 Komplekti 4 Magnēti 7 Krūzes 9 Suvenīri 9…" at bounding box center [211, 19] width 422 height 30
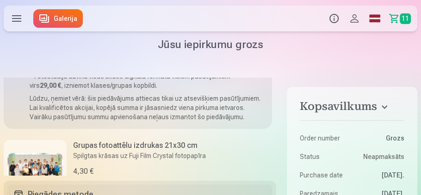
click at [404, 24] on link "Grozs 11" at bounding box center [401, 19] width 32 height 26
click at [403, 20] on span "11" at bounding box center [404, 18] width 11 height 11
click at [405, 19] on span "11" at bounding box center [404, 18] width 11 height 11
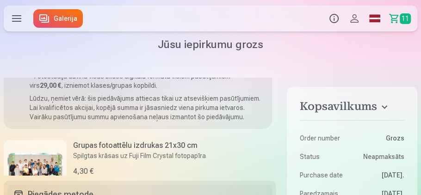
click at [404, 18] on span "11" at bounding box center [404, 18] width 11 height 11
click at [17, 18] on label at bounding box center [17, 19] width 26 height 26
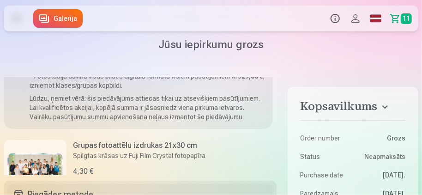
click at [59, 12] on div "Produkti Info Profils Foto izdrukas 5 Komplekti 4 Magnēti 7 Krūzes 9 Suvenīri 9…" at bounding box center [211, 19] width 422 height 30
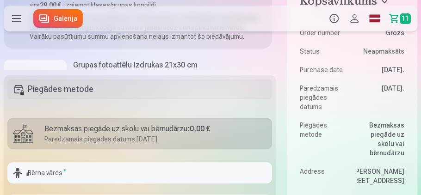
scroll to position [5, 0]
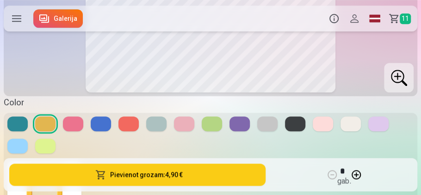
scroll to position [262, 0]
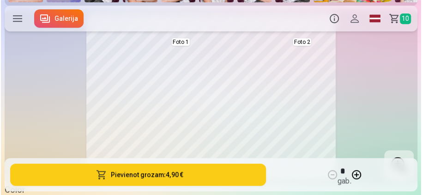
scroll to position [166, 0]
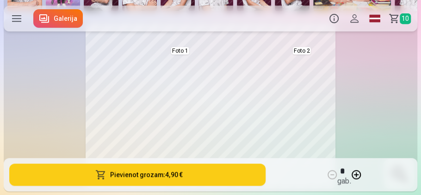
click at [11, 14] on label at bounding box center [17, 19] width 26 height 26
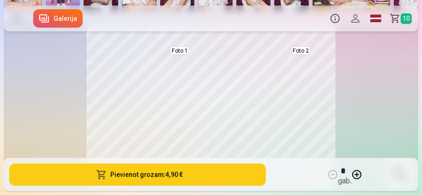
click at [37, 26] on div "Produkti Info Profils Foto izdrukas 5 Komplekti 4 Magnēti 7 Krūzes 9 Suvenīri 9…" at bounding box center [211, 19] width 422 height 30
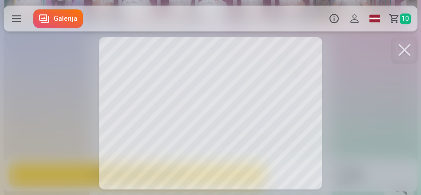
scroll to position [185, 0]
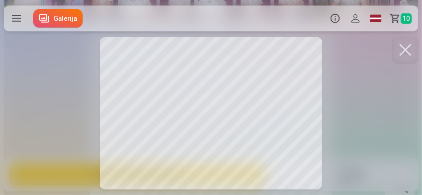
click at [271, 117] on div at bounding box center [211, 97] width 422 height 195
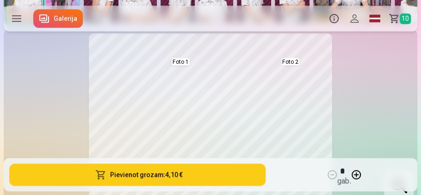
click at [365, 120] on div "Foto 1 Foto 2" at bounding box center [210, 116] width 406 height 166
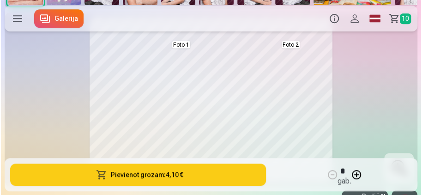
scroll to position [211, 0]
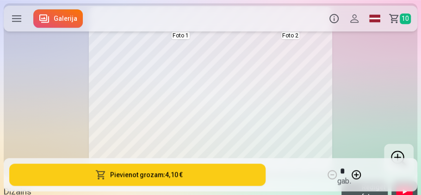
click at [294, 34] on button at bounding box center [264, 90] width 74 height 115
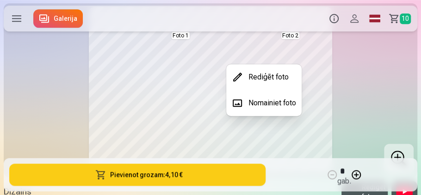
click at [251, 103] on button "Nomainiet foto" at bounding box center [263, 103] width 75 height 26
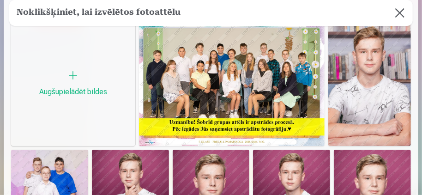
scroll to position [0, 0]
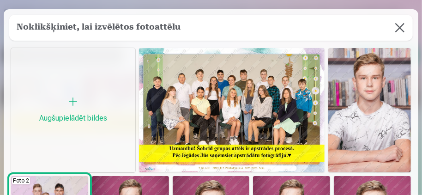
scroll to position [52, 0]
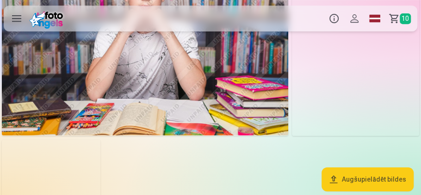
scroll to position [1558, 0]
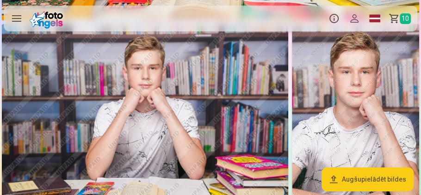
click at [394, 21] on link "Grozs 10" at bounding box center [401, 19] width 32 height 26
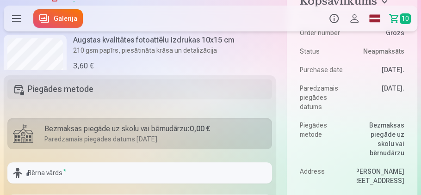
scroll to position [1290, 0]
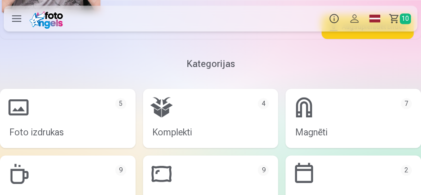
scroll to position [1981, 0]
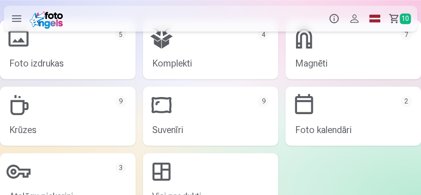
click at [316, 59] on link "Magnēti 7" at bounding box center [352, 49] width 135 height 59
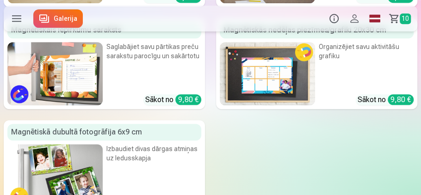
scroll to position [290, 0]
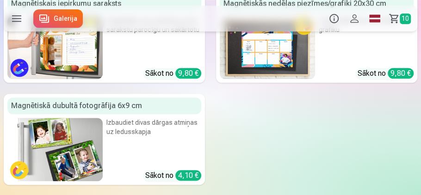
click at [102, 134] on img at bounding box center [54, 149] width 95 height 63
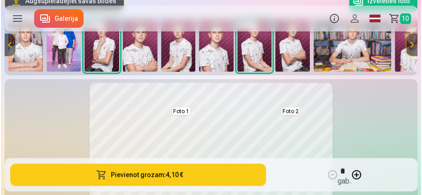
scroll to position [211, 0]
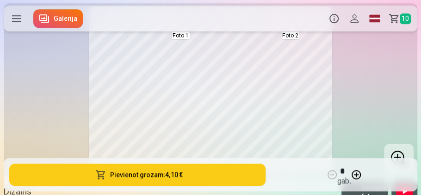
click at [182, 36] on button at bounding box center [154, 90] width 74 height 115
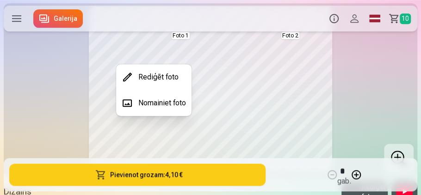
click at [146, 101] on button "Nomainiet foto" at bounding box center [153, 103] width 75 height 26
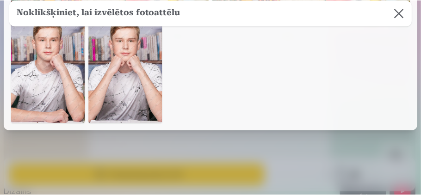
scroll to position [944, 0]
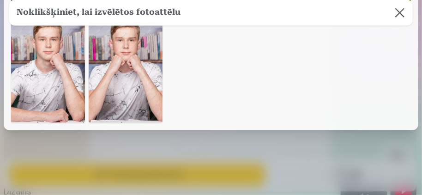
drag, startPoint x: 413, startPoint y: 12, endPoint x: 408, endPoint y: 12, distance: 5.1
click at [402, 11] on button at bounding box center [400, 13] width 26 height 26
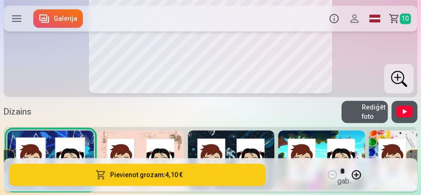
scroll to position [370, 0]
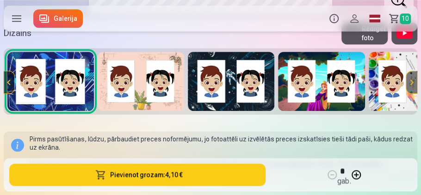
click at [411, 81] on button at bounding box center [411, 82] width 11 height 22
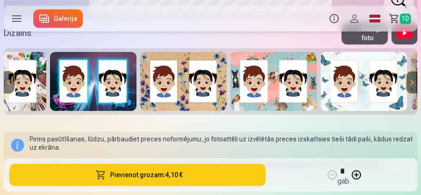
scroll to position [0, 413]
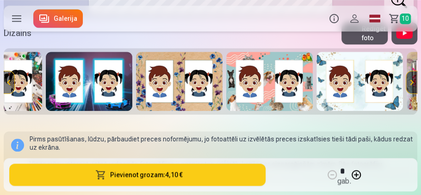
click at [409, 83] on button at bounding box center [411, 82] width 11 height 22
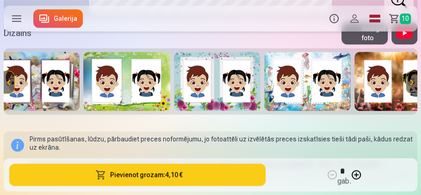
click at [409, 83] on button at bounding box center [411, 82] width 11 height 22
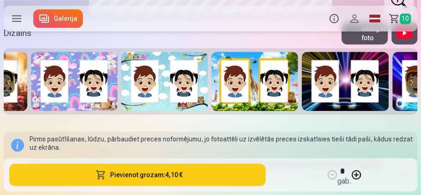
click at [409, 83] on button at bounding box center [411, 82] width 11 height 22
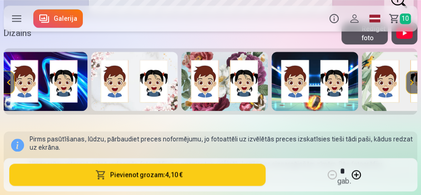
scroll to position [0, 1652]
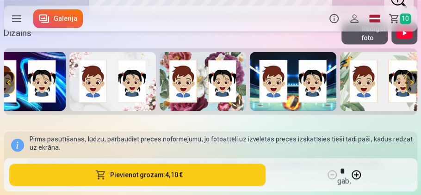
click at [409, 83] on button at bounding box center [411, 82] width 11 height 22
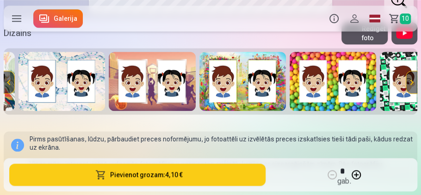
scroll to position [0, 2065]
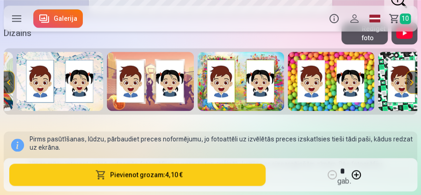
click at [409, 83] on button at bounding box center [411, 82] width 11 height 22
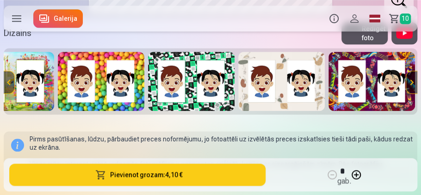
scroll to position [0, 2296]
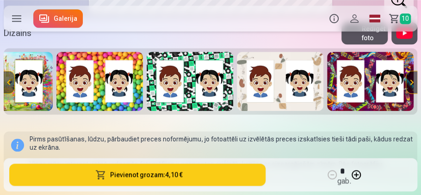
click at [409, 83] on button at bounding box center [411, 82] width 11 height 22
click at [6, 78] on button at bounding box center [8, 82] width 11 height 22
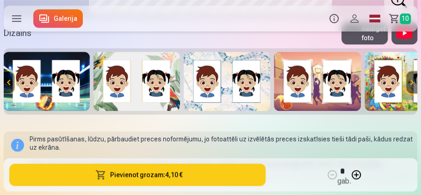
scroll to position [0, 1883]
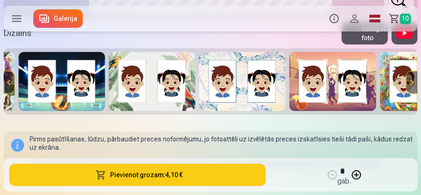
click at [5, 78] on button at bounding box center [8, 82] width 11 height 22
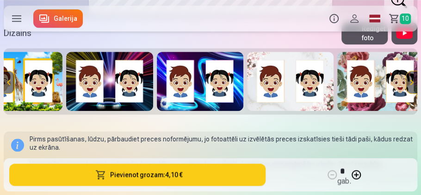
scroll to position [0, 1470]
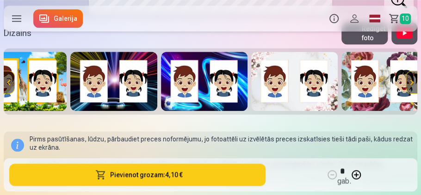
click at [4, 78] on button at bounding box center [8, 82] width 11 height 22
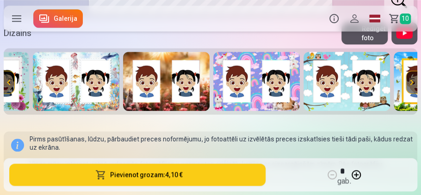
click at [4, 78] on button at bounding box center [8, 82] width 11 height 22
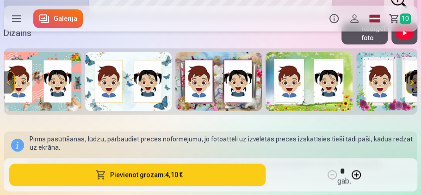
click at [4, 78] on button at bounding box center [8, 82] width 11 height 22
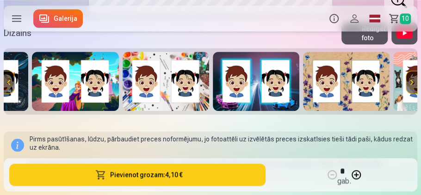
scroll to position [0, 231]
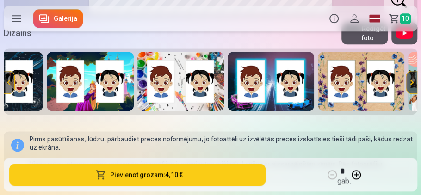
click at [244, 95] on img at bounding box center [270, 81] width 86 height 59
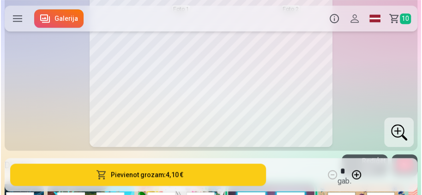
scroll to position [211, 0]
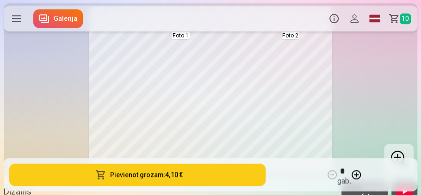
click at [177, 37] on button at bounding box center [154, 90] width 74 height 115
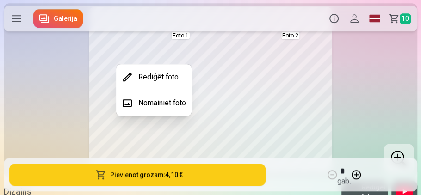
click at [161, 103] on button "Nomainiet foto" at bounding box center [153, 103] width 75 height 26
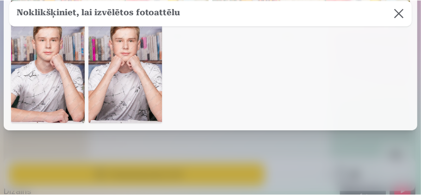
scroll to position [845, 0]
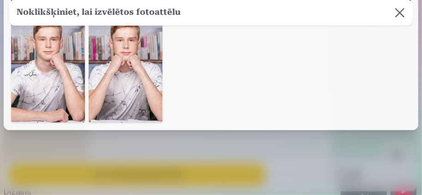
click at [128, 123] on img at bounding box center [126, 67] width 74 height 111
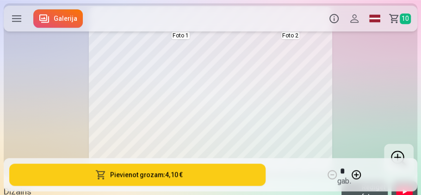
click at [288, 35] on button at bounding box center [264, 90] width 74 height 115
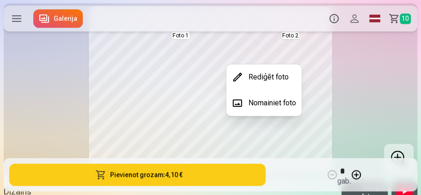
click at [260, 104] on button "Nomainiet foto" at bounding box center [263, 103] width 75 height 26
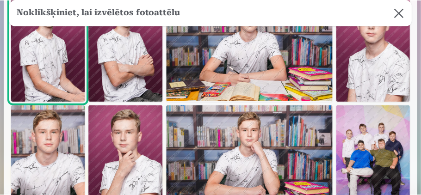
scroll to position [370, 0]
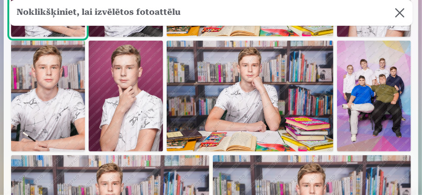
click at [163, 134] on img at bounding box center [126, 96] width 74 height 111
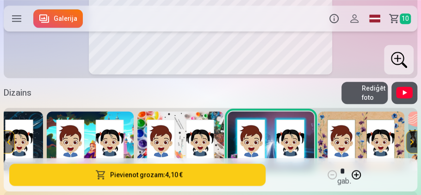
scroll to position [317, 0]
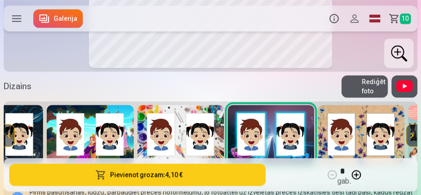
click at [408, 137] on button at bounding box center [411, 135] width 11 height 22
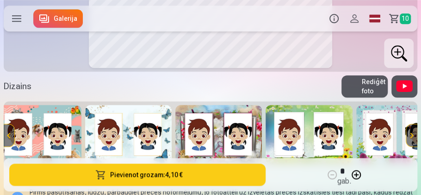
click at [408, 137] on button at bounding box center [411, 135] width 11 height 22
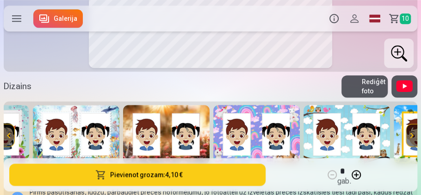
click at [408, 137] on button at bounding box center [411, 135] width 11 height 22
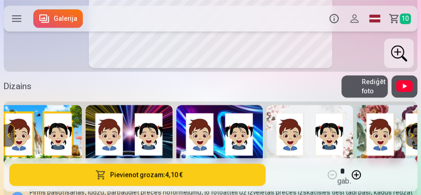
scroll to position [0, 1470]
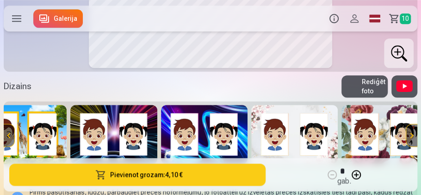
click at [148, 108] on img at bounding box center [113, 134] width 86 height 59
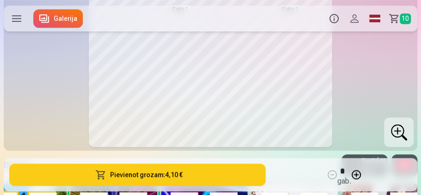
scroll to position [317, 0]
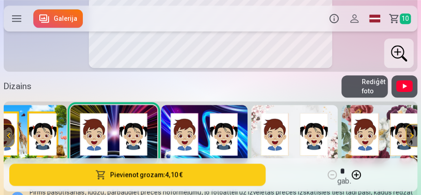
click at [202, 125] on img at bounding box center [204, 134] width 86 height 59
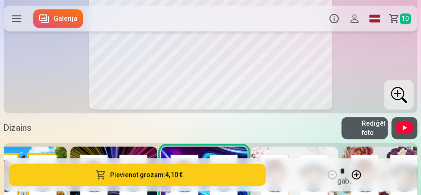
scroll to position [343, 0]
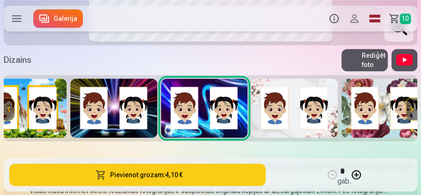
click at [11, 108] on button at bounding box center [8, 109] width 11 height 22
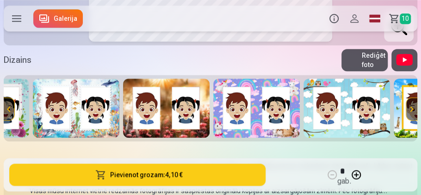
click at [11, 108] on button at bounding box center [8, 109] width 11 height 22
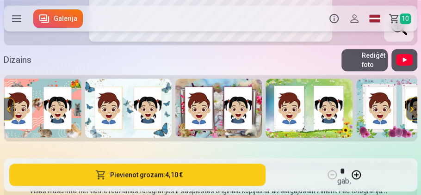
click at [11, 108] on button at bounding box center [8, 109] width 11 height 22
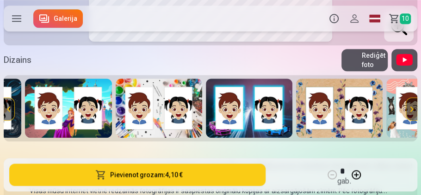
scroll to position [0, 231]
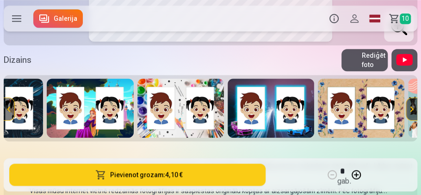
click at [269, 83] on img at bounding box center [270, 108] width 86 height 59
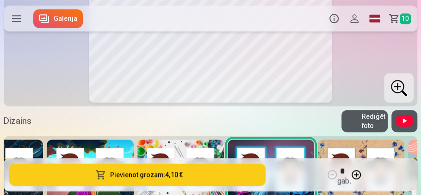
scroll to position [290, 0]
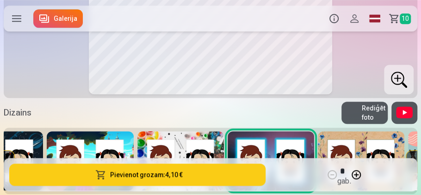
click at [360, 113] on button "Rediģēt foto" at bounding box center [364, 113] width 46 height 22
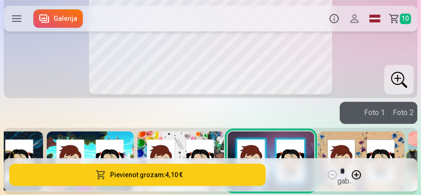
click at [354, 60] on div "Foto 1 Foto 2" at bounding box center [210, 11] width 406 height 166
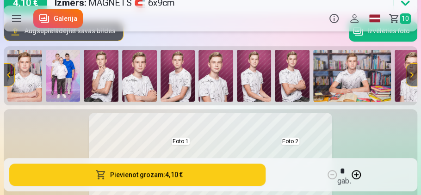
scroll to position [53, 0]
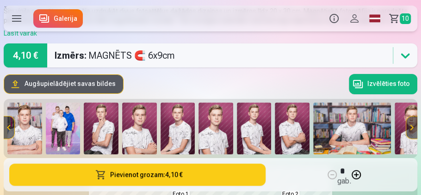
click at [101, 57] on div "Izmērs : MAGNĒTS 🧲 6x9cm" at bounding box center [115, 55] width 120 height 24
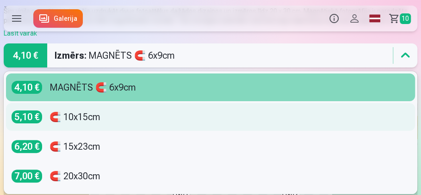
click at [87, 119] on div "🧲 10x15cm" at bounding box center [74, 116] width 51 height 13
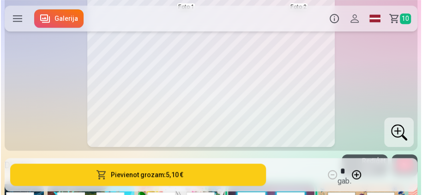
scroll to position [211, 0]
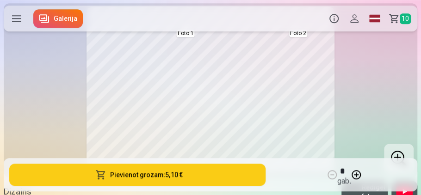
click at [141, 177] on button "Pievienot grozam : 5,10 €" at bounding box center [137, 175] width 256 height 22
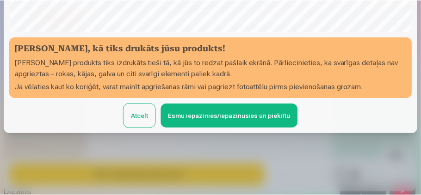
scroll to position [287, 0]
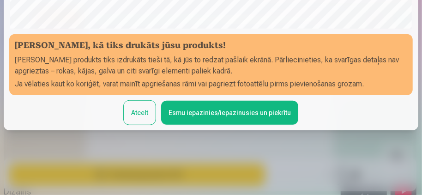
click at [199, 114] on button "Esmu iepazinies/iepazinusies un piekrītu" at bounding box center [229, 113] width 137 height 24
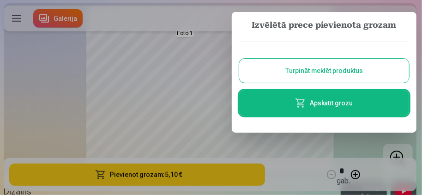
click at [320, 104] on link "Apskatīt grozu" at bounding box center [324, 103] width 170 height 26
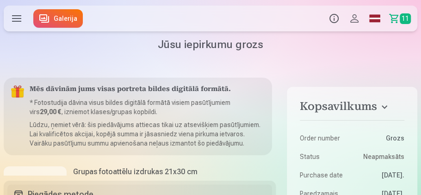
click at [60, 18] on link "Galerija" at bounding box center [57, 18] width 49 height 18
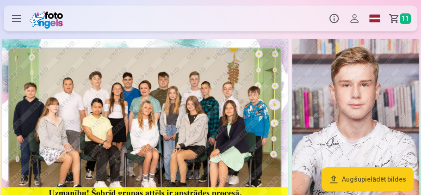
click at [394, 15] on link "Grozs 11" at bounding box center [401, 19] width 32 height 26
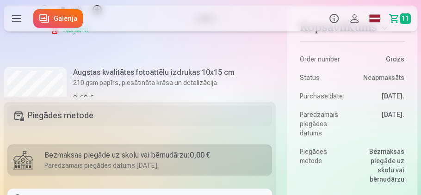
scroll to position [1294, 0]
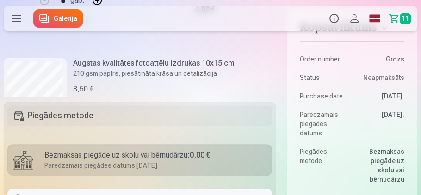
click at [71, 18] on link "Galerija" at bounding box center [57, 18] width 49 height 18
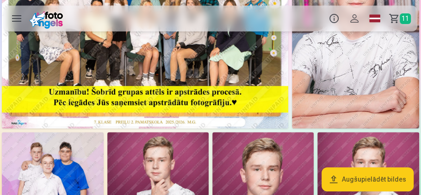
scroll to position [105, 0]
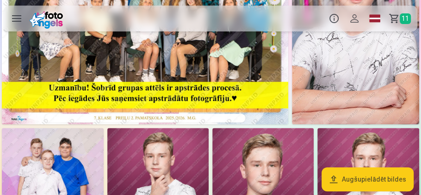
click at [401, 15] on span "11" at bounding box center [404, 18] width 11 height 11
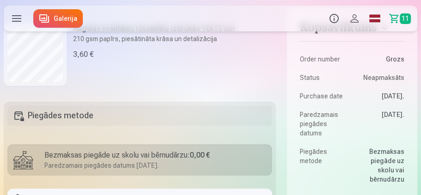
scroll to position [1320, 0]
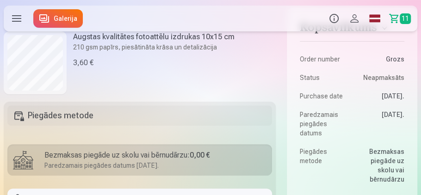
click at [76, 12] on link "Galerija" at bounding box center [57, 18] width 49 height 18
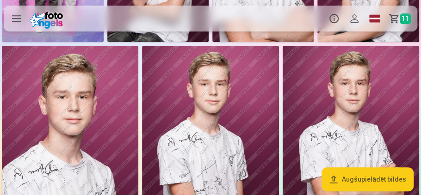
scroll to position [343, 0]
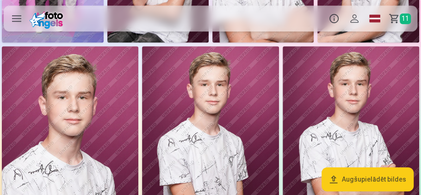
click at [396, 20] on link "Grozs 11" at bounding box center [401, 19] width 32 height 26
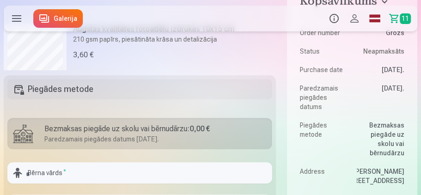
scroll to position [1294, 0]
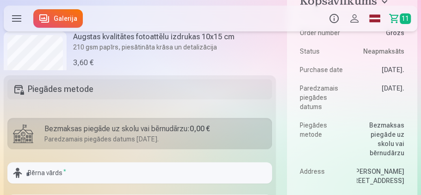
click at [69, 18] on link "Galerija" at bounding box center [57, 18] width 49 height 18
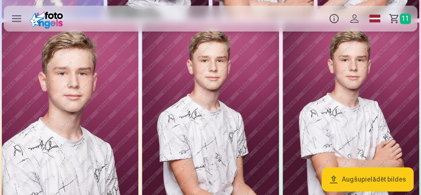
scroll to position [370, 0]
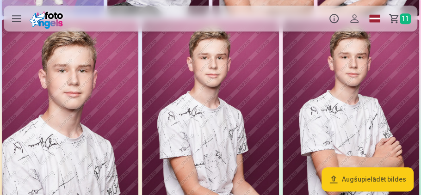
click at [403, 19] on span "11" at bounding box center [404, 18] width 11 height 11
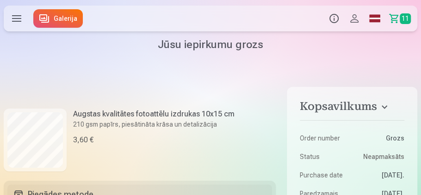
scroll to position [1320, 0]
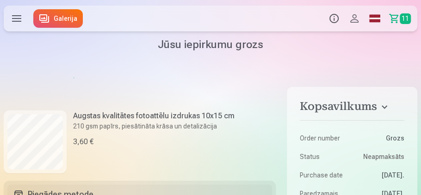
click at [63, 17] on link "Galerija" at bounding box center [57, 18] width 49 height 18
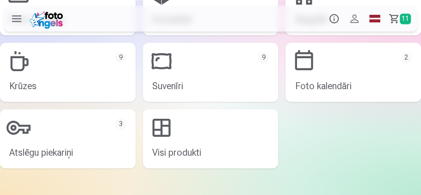
scroll to position [2034, 0]
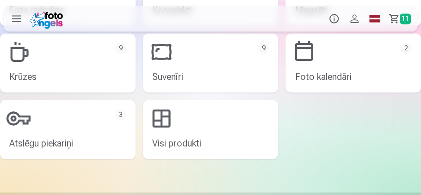
click at [25, 140] on link "Atslēgu piekariņi 3" at bounding box center [67, 129] width 135 height 59
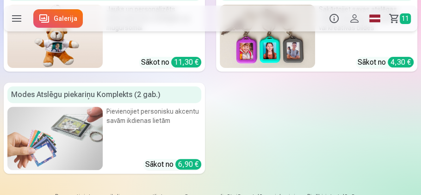
scroll to position [105, 0]
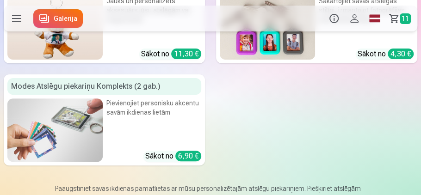
click at [87, 123] on img at bounding box center [54, 129] width 95 height 63
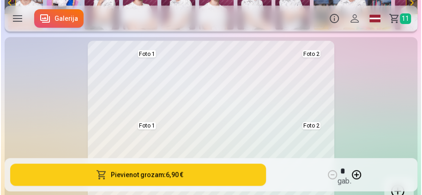
scroll to position [158, 0]
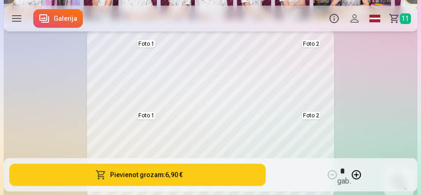
click at [152, 43] on button at bounding box center [126, 76] width 53 height 68
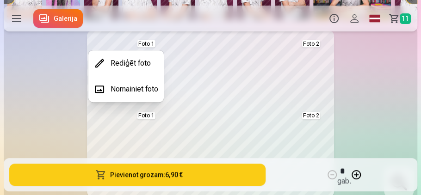
click at [146, 91] on button "Nomainiet foto" at bounding box center [125, 89] width 75 height 26
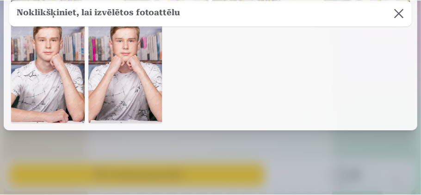
scroll to position [871, 0]
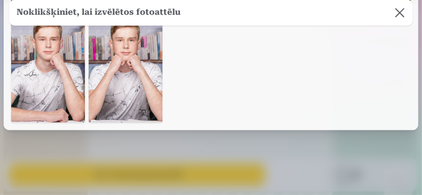
click at [117, 106] on img at bounding box center [126, 67] width 74 height 111
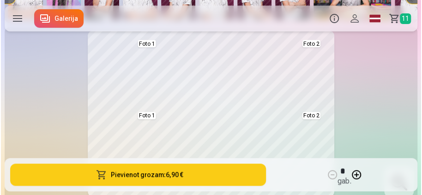
scroll to position [868, 0]
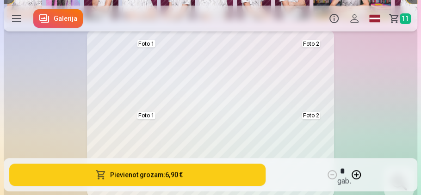
click at [151, 115] on button at bounding box center [126, 148] width 53 height 68
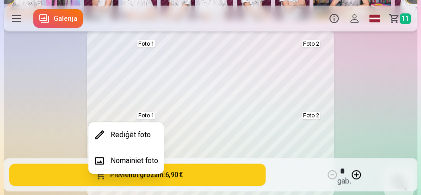
click at [130, 158] on button "Nomainiet foto" at bounding box center [125, 161] width 75 height 26
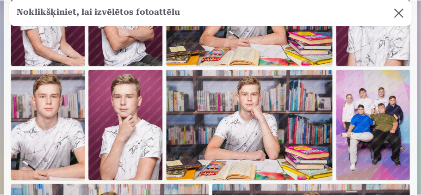
scroll to position [416, 0]
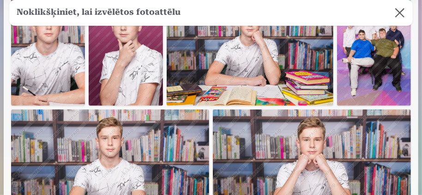
click at [163, 58] on img at bounding box center [126, 50] width 74 height 111
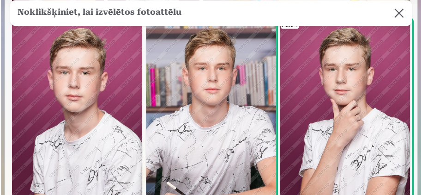
scroll to position [414, 0]
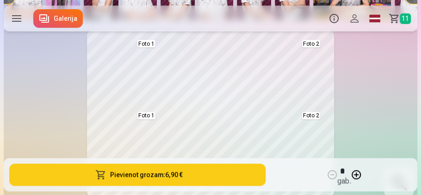
click at [143, 115] on button at bounding box center [126, 148] width 53 height 68
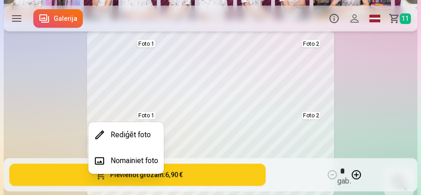
click at [123, 159] on button "Nomainiet foto" at bounding box center [125, 161] width 75 height 26
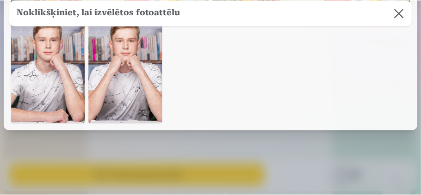
scroll to position [924, 0]
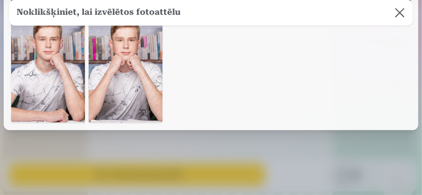
click at [131, 104] on img at bounding box center [126, 67] width 74 height 111
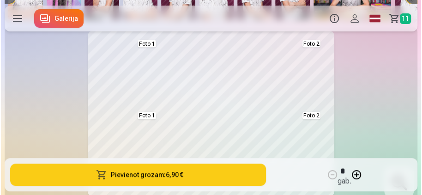
scroll to position [920, 0]
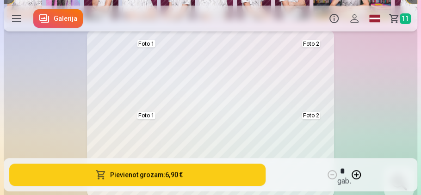
click at [149, 114] on button at bounding box center [126, 148] width 53 height 68
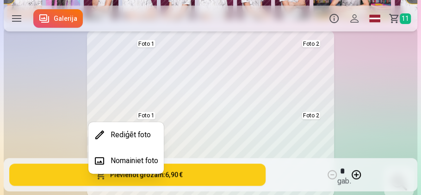
click at [128, 159] on button "Nomainiet foto" at bounding box center [125, 161] width 75 height 26
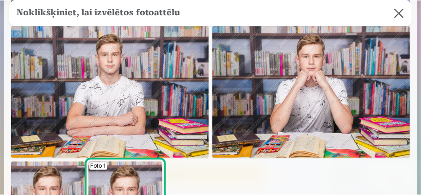
scroll to position [501, 0]
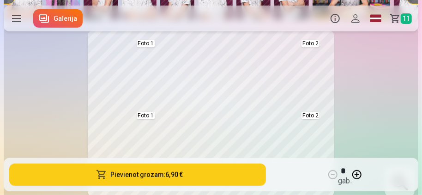
scroll to position [500, 0]
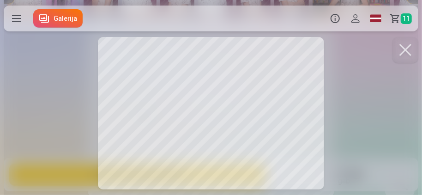
click at [300, 56] on div at bounding box center [211, 97] width 422 height 195
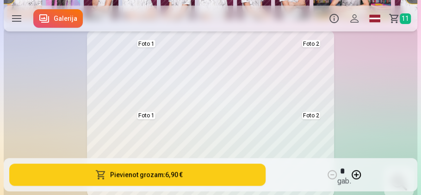
click at [310, 45] on button at bounding box center [291, 76] width 53 height 68
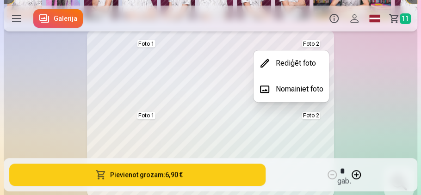
click at [287, 88] on button "Nomainiet foto" at bounding box center [290, 89] width 75 height 26
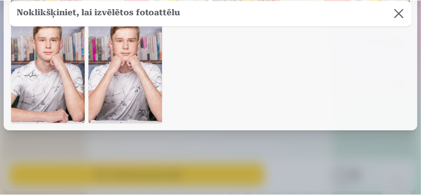
scroll to position [944, 0]
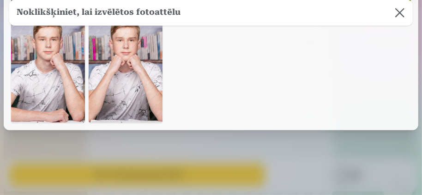
click at [150, 74] on img at bounding box center [126, 67] width 74 height 111
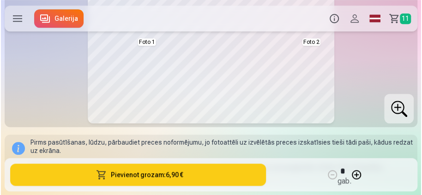
scroll to position [238, 0]
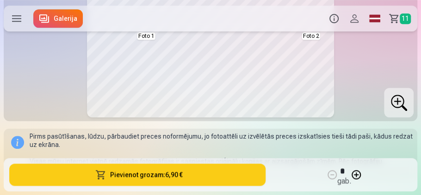
click at [133, 176] on button "Pievienot grozam : 6,90 €" at bounding box center [137, 175] width 256 height 22
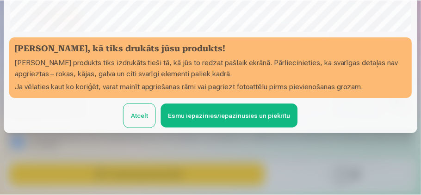
scroll to position [287, 0]
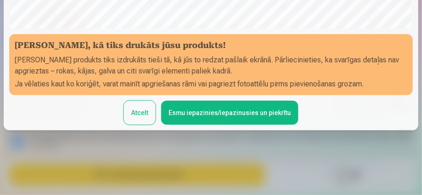
click at [195, 111] on button "Esmu iepazinies/iepazinusies un piekrītu" at bounding box center [229, 113] width 137 height 24
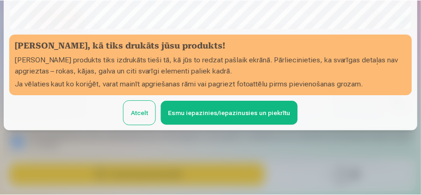
scroll to position [286, 0]
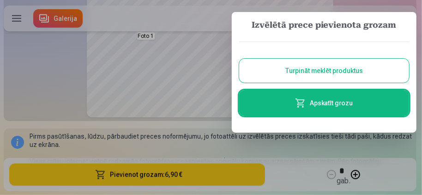
click at [302, 107] on span at bounding box center [300, 103] width 11 height 11
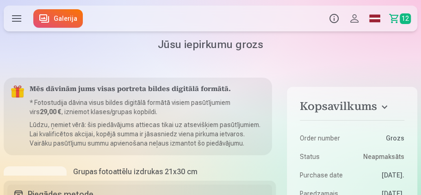
click at [72, 22] on link "Galerija" at bounding box center [57, 18] width 49 height 18
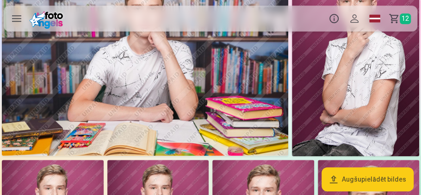
scroll to position [264, 0]
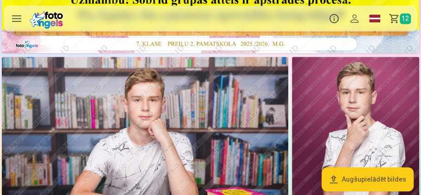
click at [398, 18] on link "Grozs 12" at bounding box center [401, 19] width 32 height 26
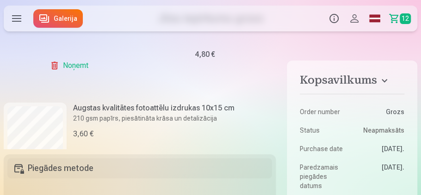
scroll to position [1320, 0]
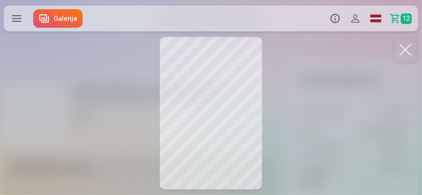
click at [402, 54] on button at bounding box center [406, 50] width 26 height 26
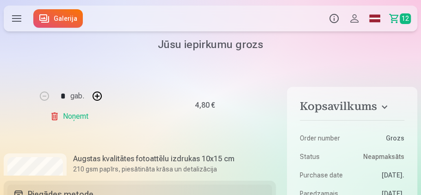
scroll to position [1188, 0]
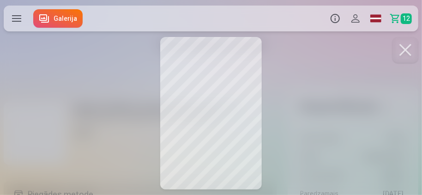
click at [405, 49] on button at bounding box center [406, 50] width 26 height 26
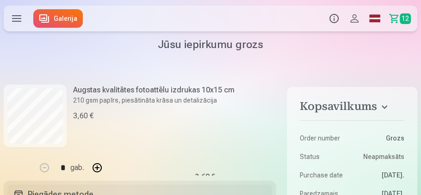
scroll to position [1347, 0]
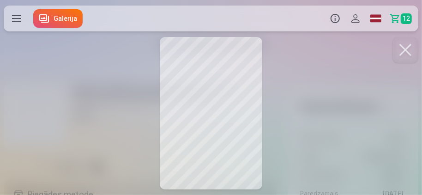
click at [399, 55] on button at bounding box center [406, 50] width 26 height 26
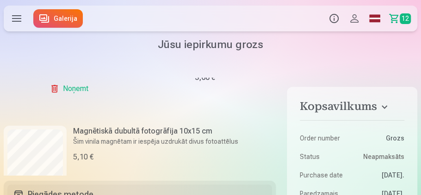
scroll to position [1479, 0]
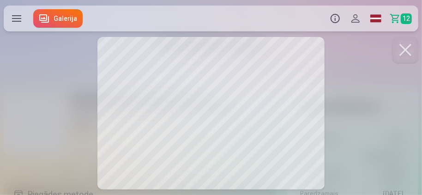
click at [410, 50] on button at bounding box center [406, 50] width 26 height 26
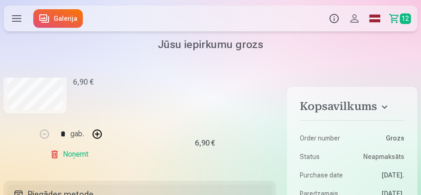
scroll to position [1664, 0]
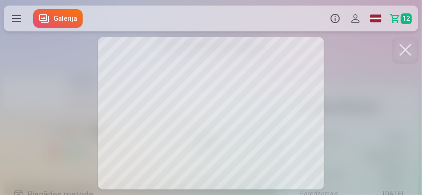
click at [405, 47] on button at bounding box center [406, 50] width 26 height 26
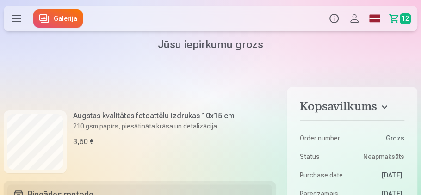
scroll to position [1320, 0]
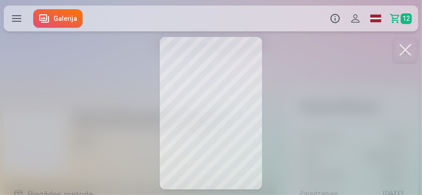
click at [399, 45] on button at bounding box center [406, 50] width 26 height 26
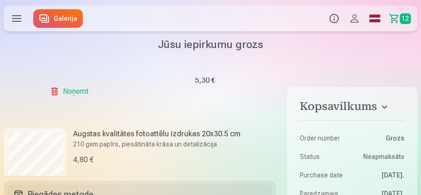
scroll to position [1162, 0]
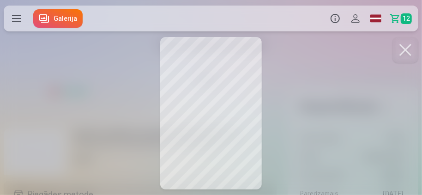
click at [399, 41] on button at bounding box center [406, 50] width 26 height 26
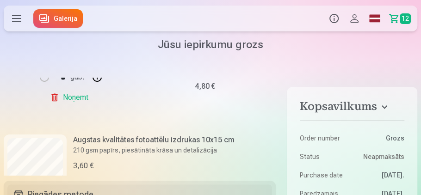
scroll to position [1347, 0]
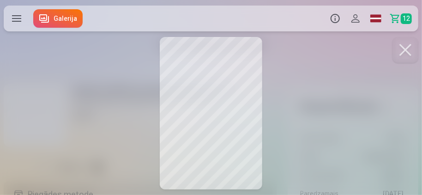
click at [403, 52] on button at bounding box center [406, 50] width 26 height 26
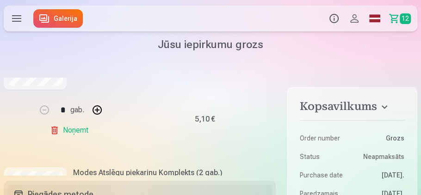
scroll to position [1439, 0]
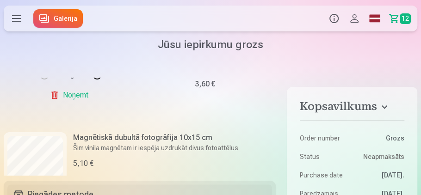
click at [58, 14] on link "Galerija" at bounding box center [57, 18] width 49 height 18
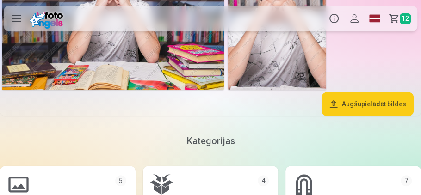
scroll to position [1532, 0]
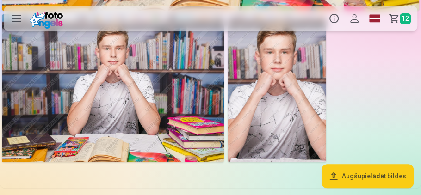
click at [286, 57] on img at bounding box center [276, 88] width 98 height 148
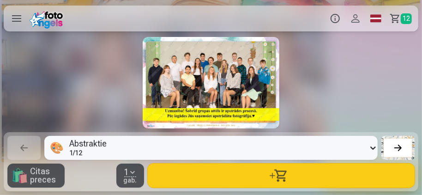
scroll to position [0, 7606]
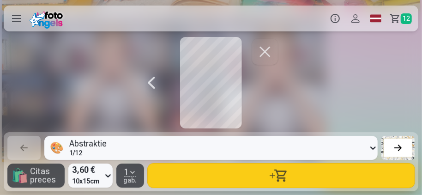
click at [269, 52] on button "button" at bounding box center [265, 52] width 26 height 26
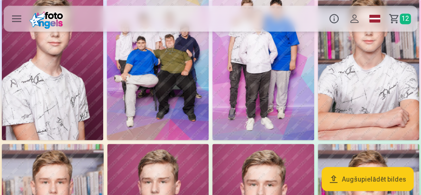
scroll to position [686, 0]
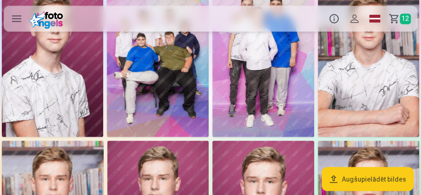
click at [225, 92] on img at bounding box center [263, 61] width 102 height 152
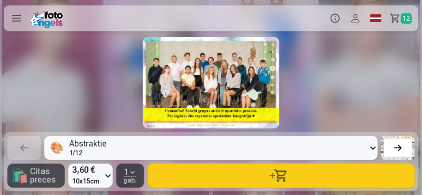
scroll to position [0, 3803]
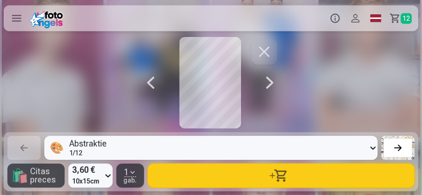
click at [272, 80] on div at bounding box center [270, 83] width 18 height 92
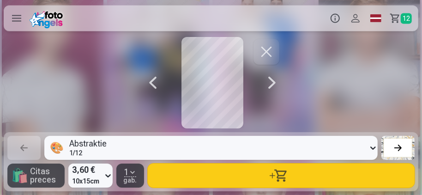
scroll to position [0, 4225]
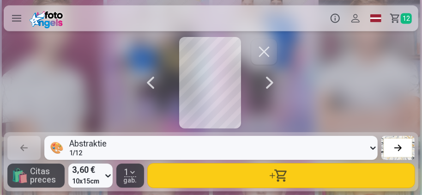
click at [267, 51] on button "button" at bounding box center [264, 52] width 26 height 26
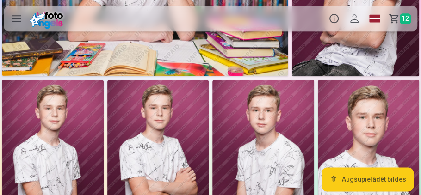
scroll to position [422, 0]
